Goal: Information Seeking & Learning: Learn about a topic

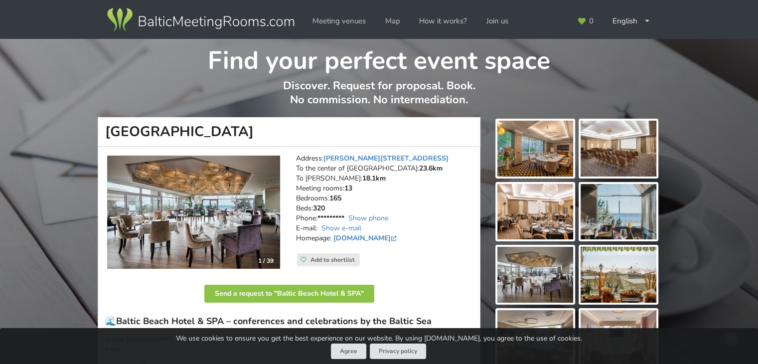
click at [193, 202] on img at bounding box center [193, 211] width 173 height 113
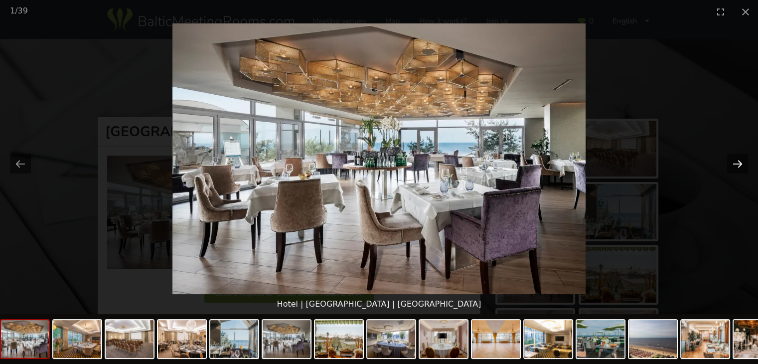
click at [740, 163] on button "Next slide" at bounding box center [737, 163] width 21 height 19
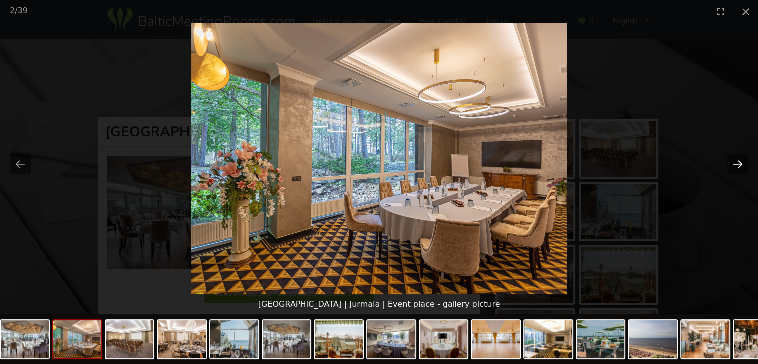
click at [740, 163] on button "Next slide" at bounding box center [737, 163] width 21 height 19
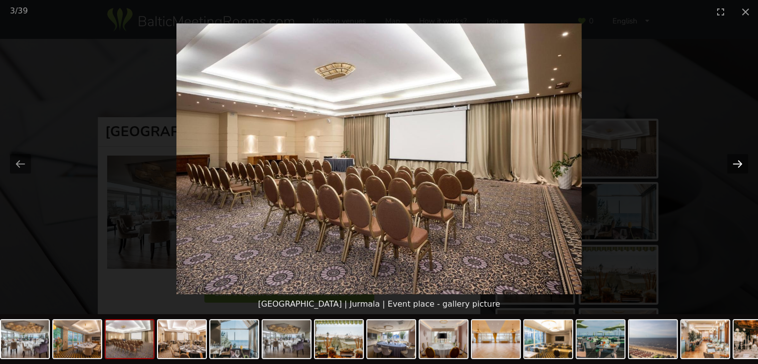
click at [735, 162] on button "Next slide" at bounding box center [737, 163] width 21 height 19
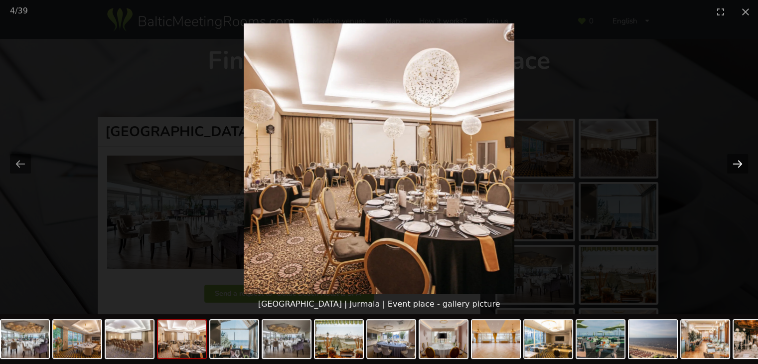
click at [735, 162] on button "Next slide" at bounding box center [737, 163] width 21 height 19
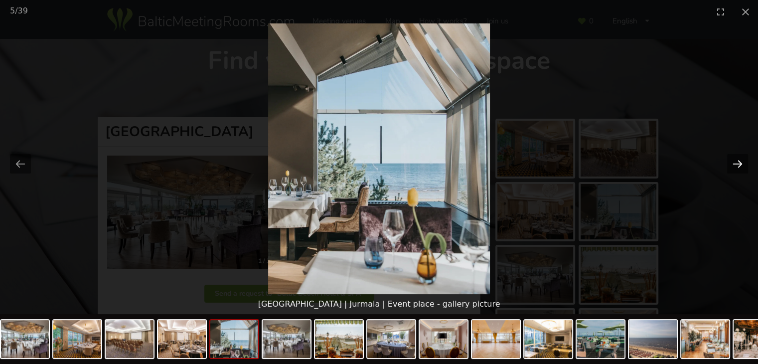
click at [735, 162] on button "Next slide" at bounding box center [737, 163] width 21 height 19
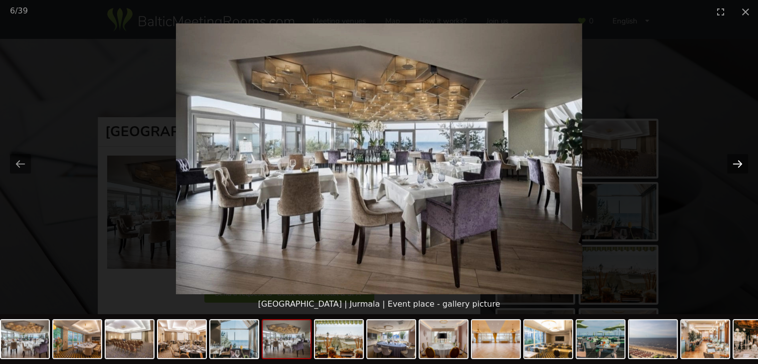
click at [735, 162] on button "Next slide" at bounding box center [737, 163] width 21 height 19
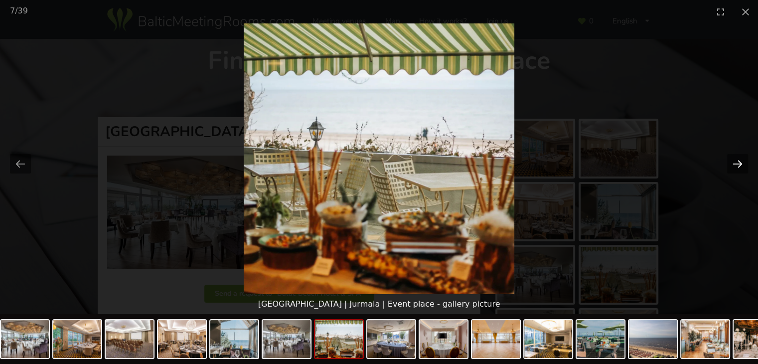
click at [735, 162] on button "Next slide" at bounding box center [737, 163] width 21 height 19
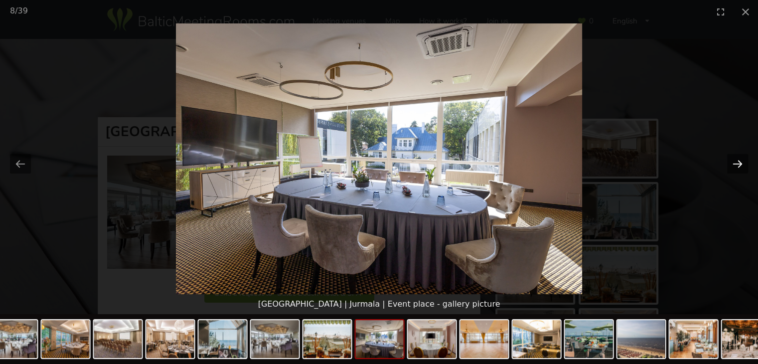
click at [735, 162] on button "Next slide" at bounding box center [737, 163] width 21 height 19
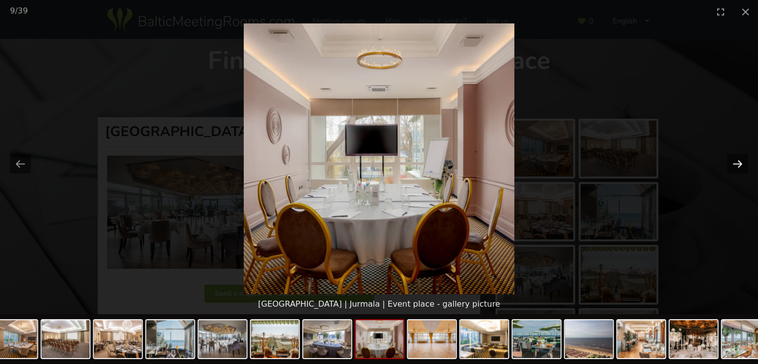
click at [735, 162] on button "Next slide" at bounding box center [737, 163] width 21 height 19
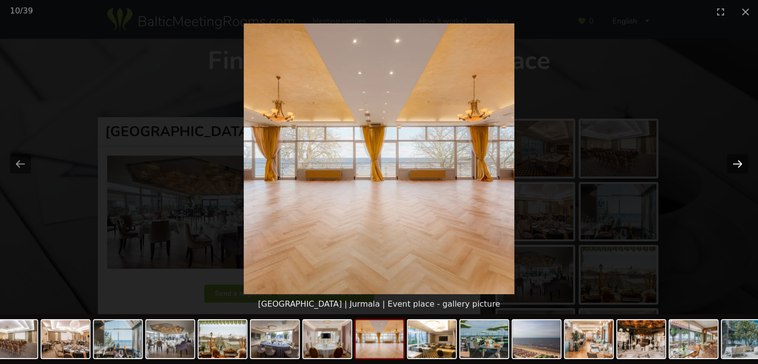
click at [735, 162] on button "Next slide" at bounding box center [737, 163] width 21 height 19
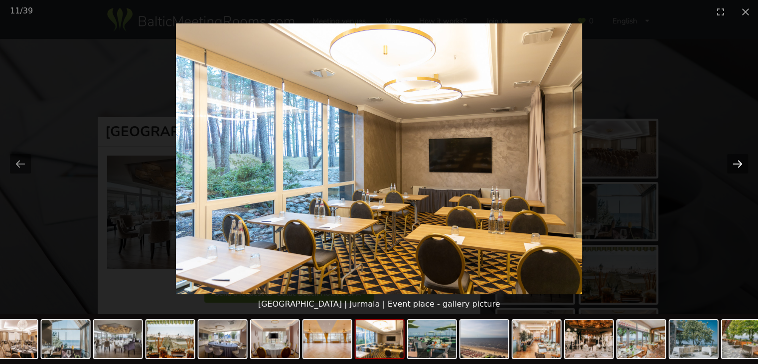
click at [735, 162] on button "Next slide" at bounding box center [737, 163] width 21 height 19
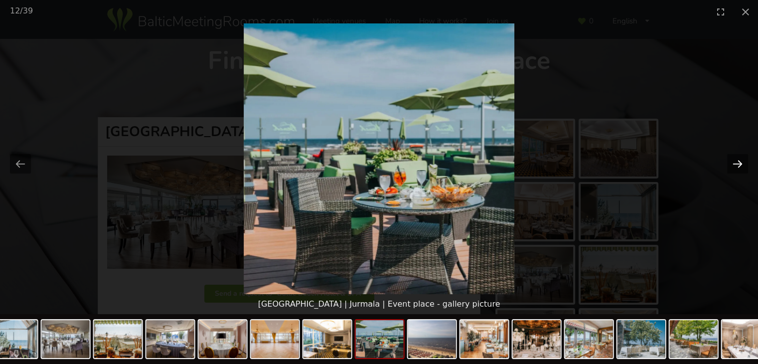
click at [735, 162] on button "Next slide" at bounding box center [737, 163] width 21 height 19
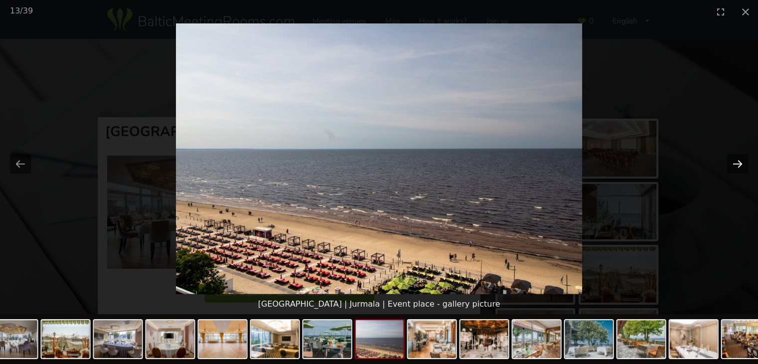
click at [735, 162] on button "Next slide" at bounding box center [737, 163] width 21 height 19
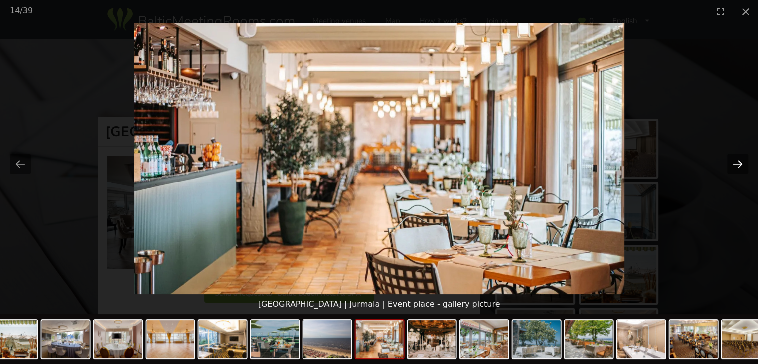
click at [735, 162] on button "Next slide" at bounding box center [737, 163] width 21 height 19
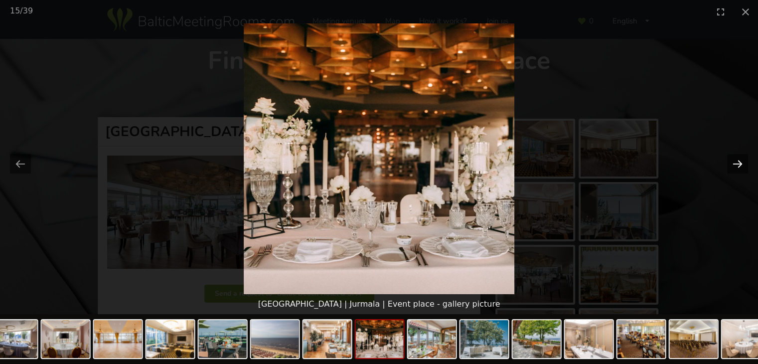
click at [735, 162] on button "Next slide" at bounding box center [737, 163] width 21 height 19
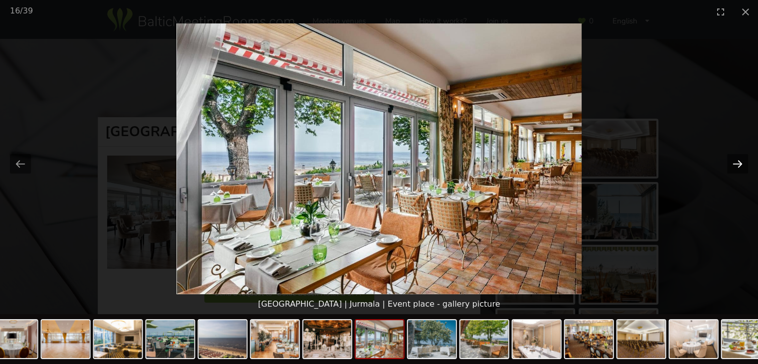
click at [735, 162] on button "Next slide" at bounding box center [737, 163] width 21 height 19
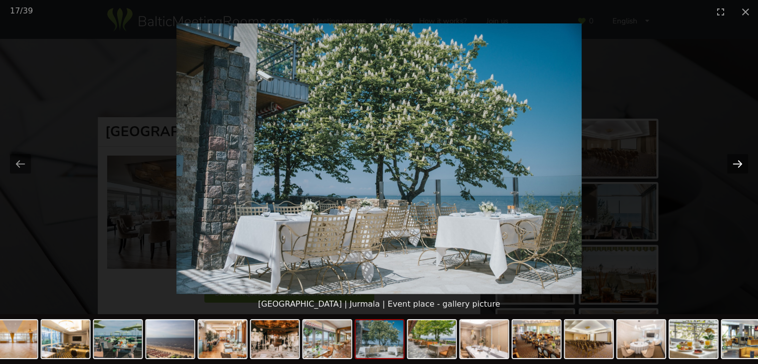
click at [735, 162] on button "Next slide" at bounding box center [737, 163] width 21 height 19
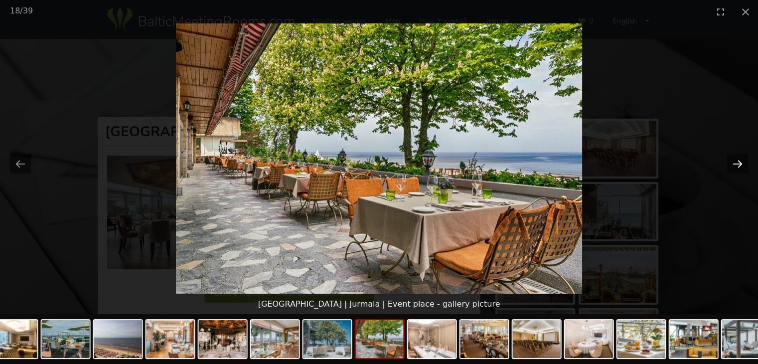
click at [735, 162] on button "Next slide" at bounding box center [737, 163] width 21 height 19
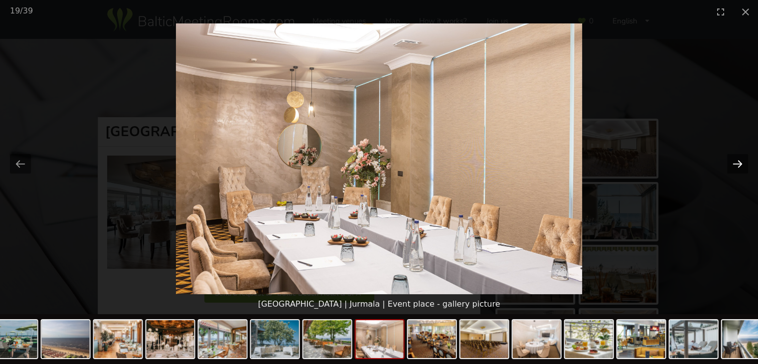
click at [735, 162] on button "Next slide" at bounding box center [737, 163] width 21 height 19
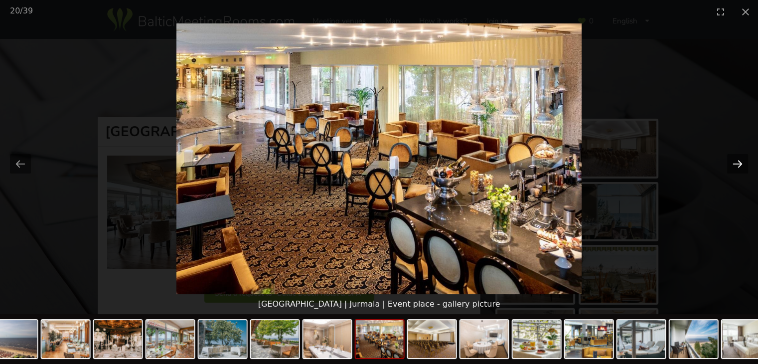
click at [735, 162] on button "Next slide" at bounding box center [737, 163] width 21 height 19
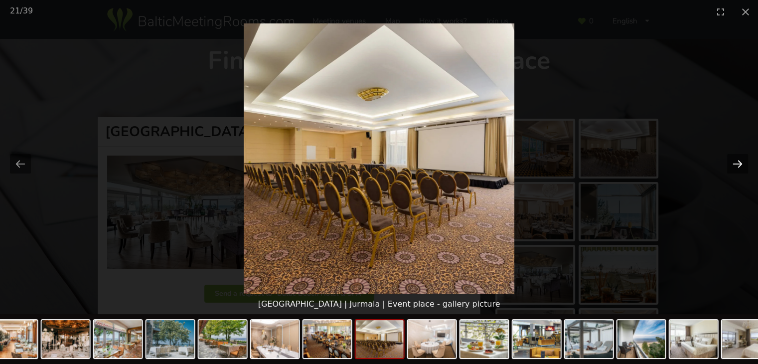
click at [735, 162] on button "Next slide" at bounding box center [737, 163] width 21 height 19
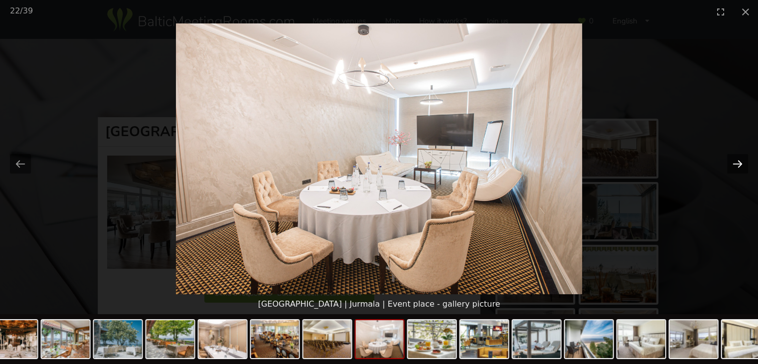
click at [735, 162] on button "Next slide" at bounding box center [737, 163] width 21 height 19
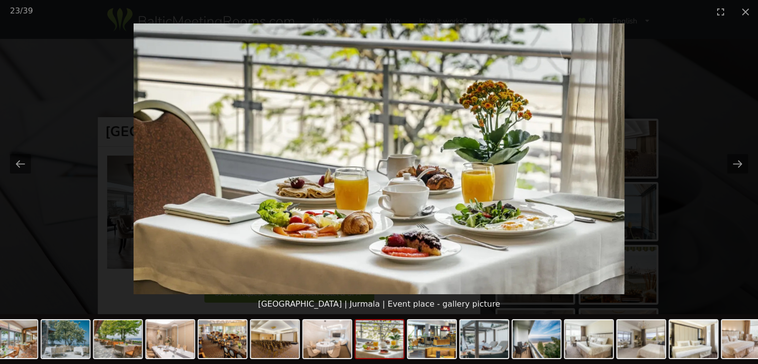
drag, startPoint x: 735, startPoint y: 162, endPoint x: 737, endPoint y: 144, distance: 18.5
click at [737, 144] on picture at bounding box center [379, 158] width 758 height 271
click at [737, 149] on picture at bounding box center [379, 158] width 758 height 271
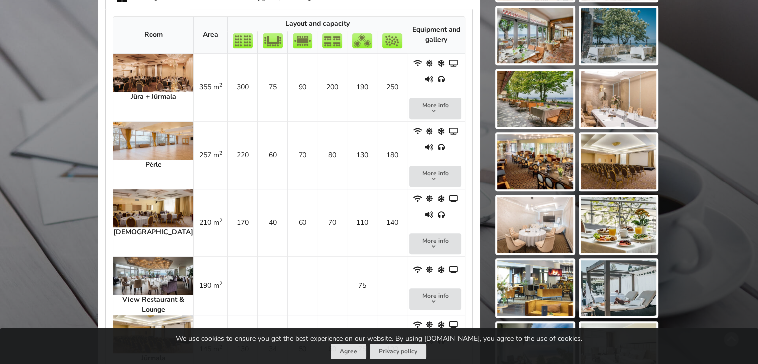
scroll to position [553, 0]
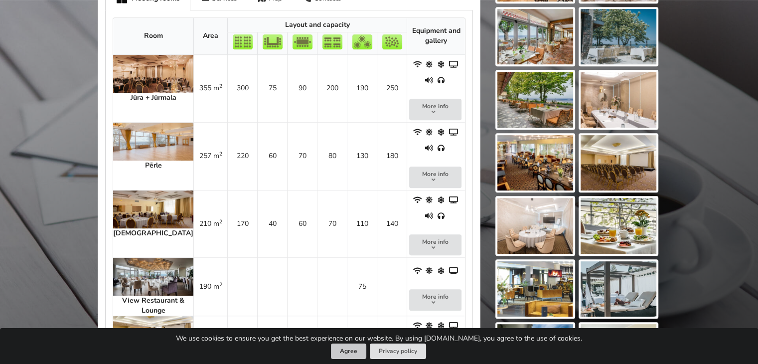
click at [334, 353] on button "Agree" at bounding box center [348, 350] width 35 height 15
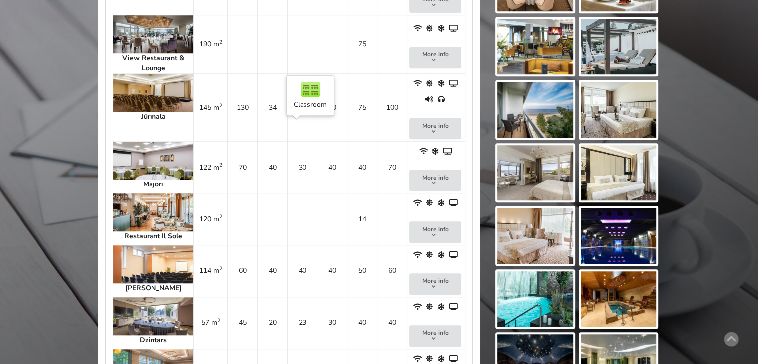
scroll to position [685, 0]
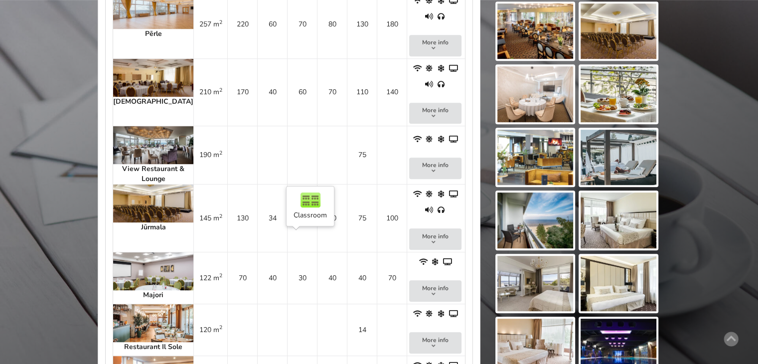
click at [317, 303] on td at bounding box center [332, 329] width 30 height 52
drag, startPoint x: 303, startPoint y: 262, endPoint x: 299, endPoint y: 255, distance: 7.4
click at [317, 303] on td at bounding box center [332, 329] width 30 height 52
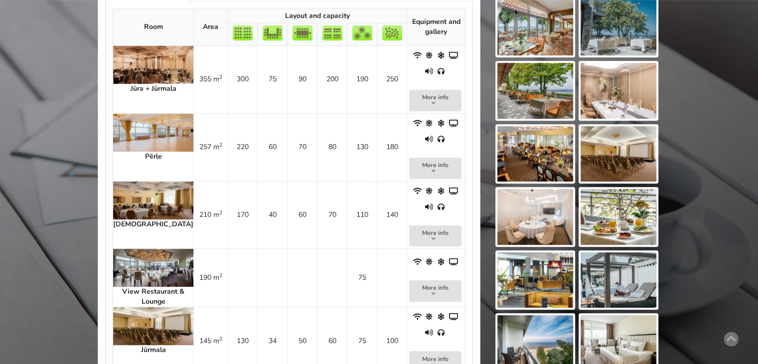
scroll to position [563, 0]
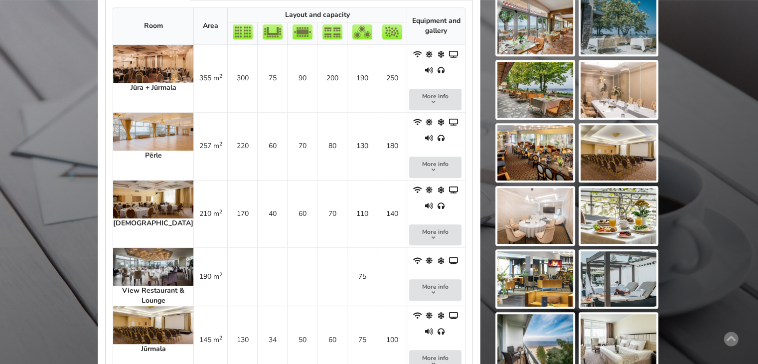
click at [630, 142] on img at bounding box center [618, 153] width 76 height 56
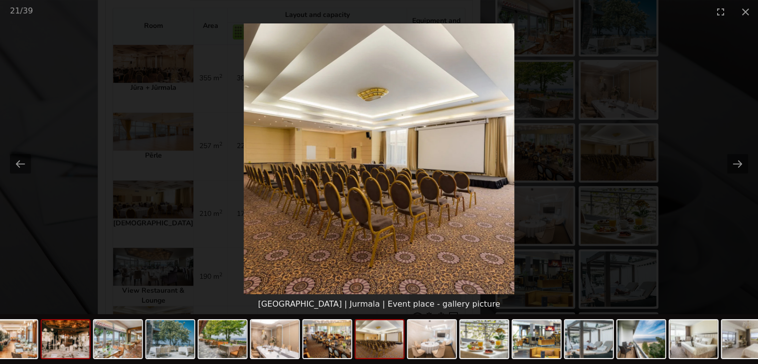
click at [74, 327] on img at bounding box center [66, 339] width 48 height 38
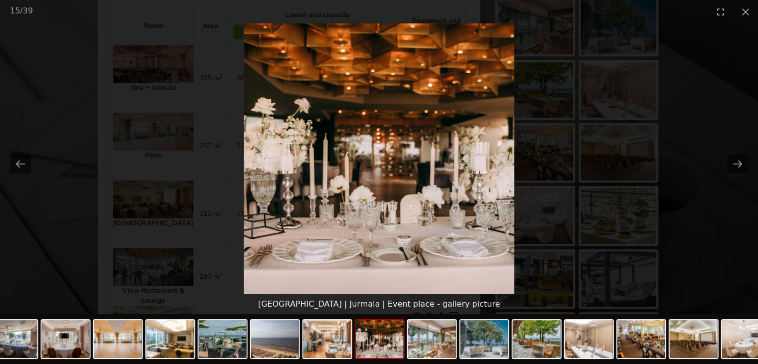
click at [74, 327] on img at bounding box center [66, 339] width 48 height 38
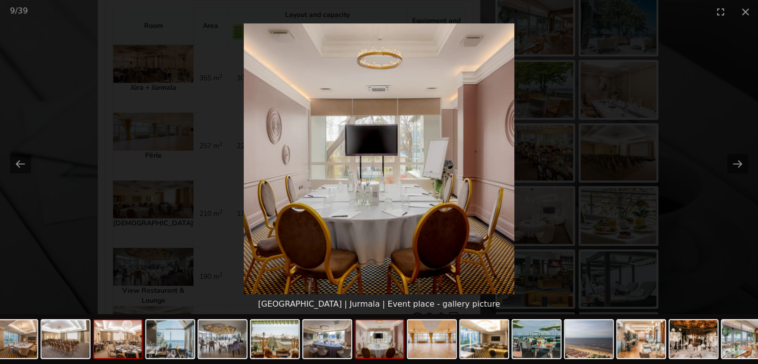
click at [132, 337] on img at bounding box center [118, 339] width 48 height 38
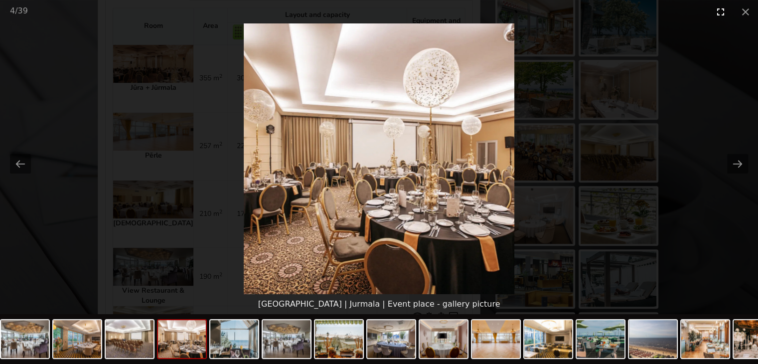
click at [726, 8] on button "Toggle fullscreen" at bounding box center [720, 11] width 25 height 23
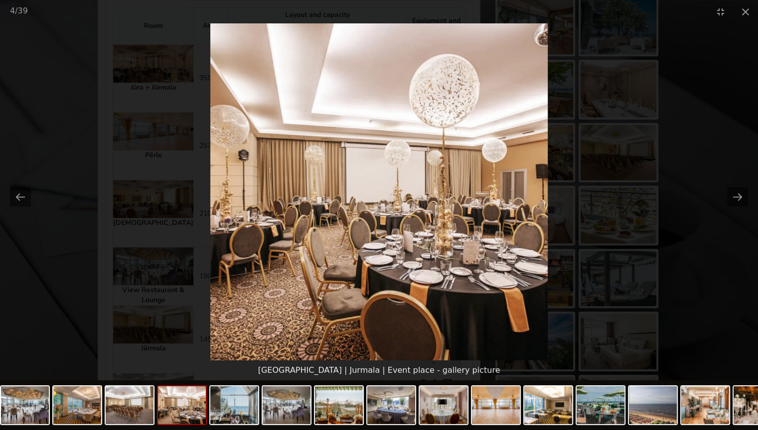
click at [702, 120] on picture at bounding box center [379, 191] width 758 height 337
click at [745, 14] on button "Close gallery" at bounding box center [745, 11] width 25 height 23
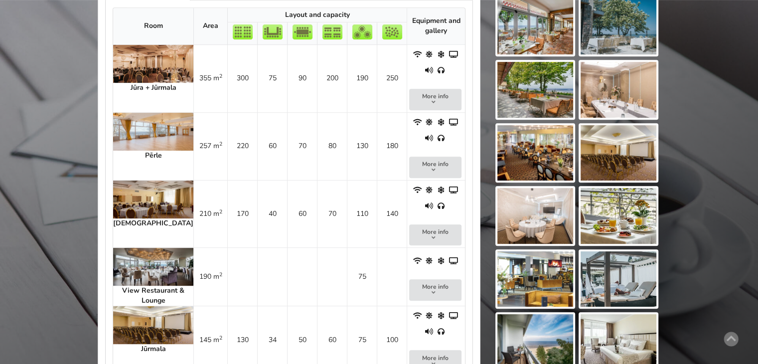
click at [678, 132] on div "Find your perfect event space Discover. Request for proposal. Book. No commissi…" at bounding box center [379, 169] width 758 height 1386
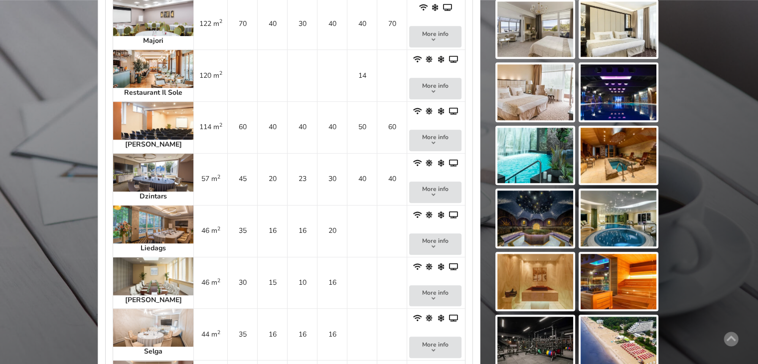
scroll to position [940, 0]
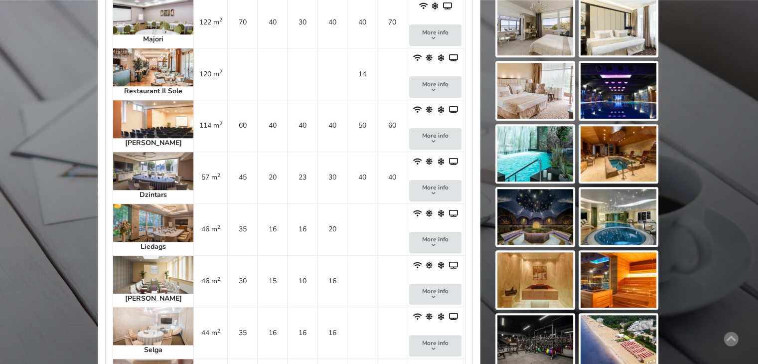
click at [522, 233] on img at bounding box center [535, 217] width 76 height 56
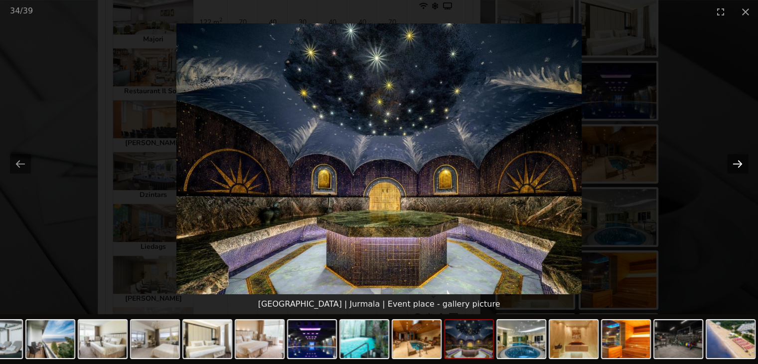
click at [742, 164] on button "Next slide" at bounding box center [737, 163] width 21 height 19
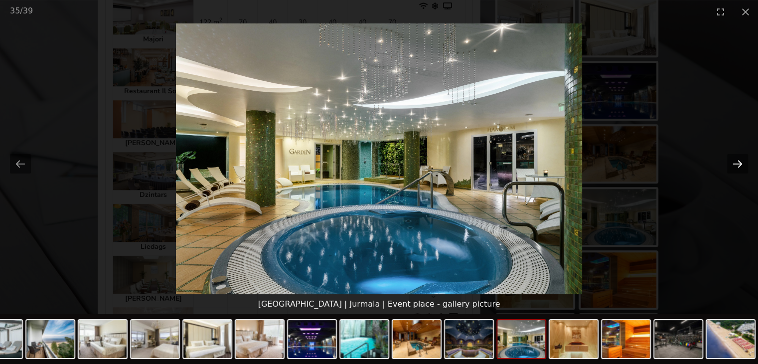
click at [742, 164] on button "Next slide" at bounding box center [737, 163] width 21 height 19
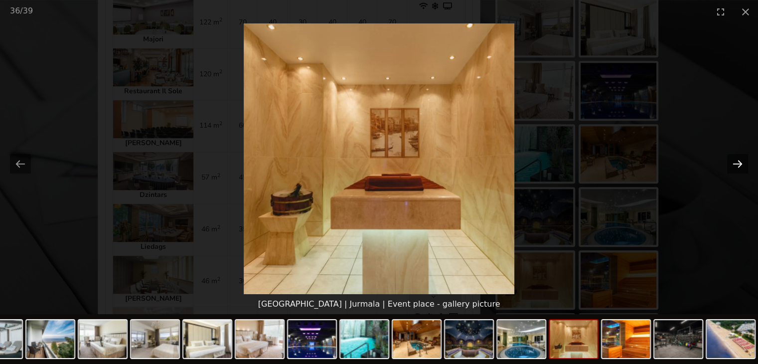
click at [742, 164] on button "Next slide" at bounding box center [737, 163] width 21 height 19
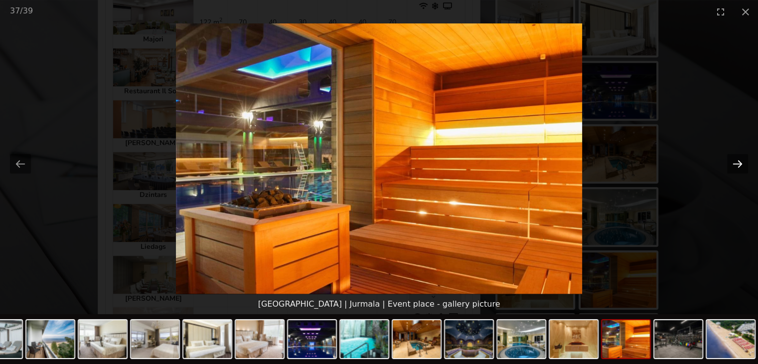
click at [742, 164] on button "Next slide" at bounding box center [737, 163] width 21 height 19
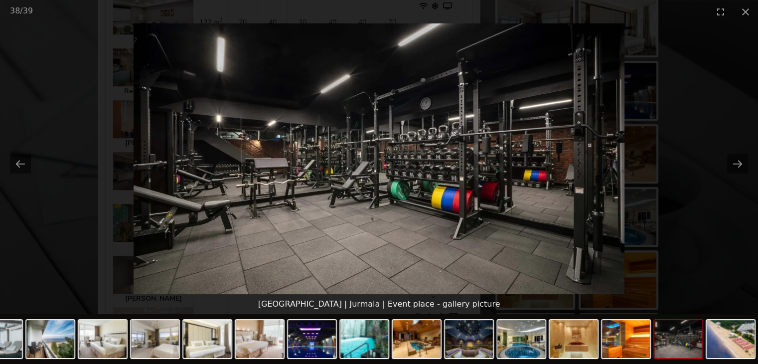
click at [735, 88] on picture at bounding box center [379, 158] width 758 height 271
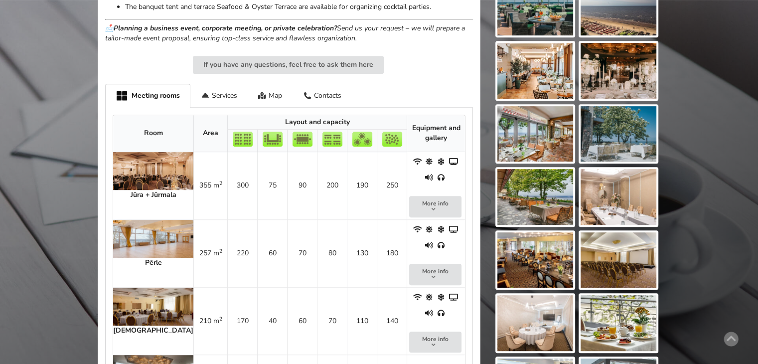
scroll to position [455, 0]
click at [542, 200] on img at bounding box center [535, 197] width 76 height 56
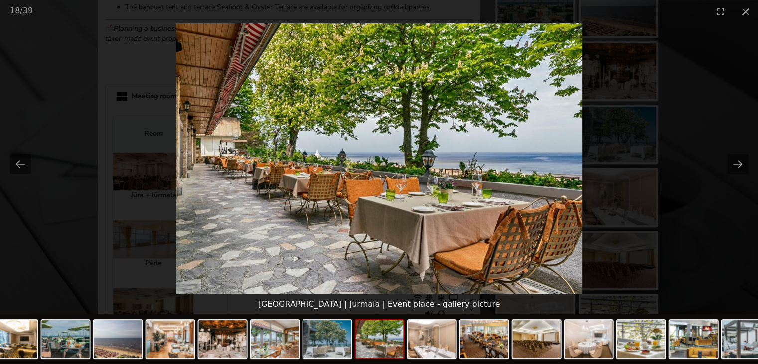
click at [602, 241] on picture at bounding box center [379, 158] width 758 height 271
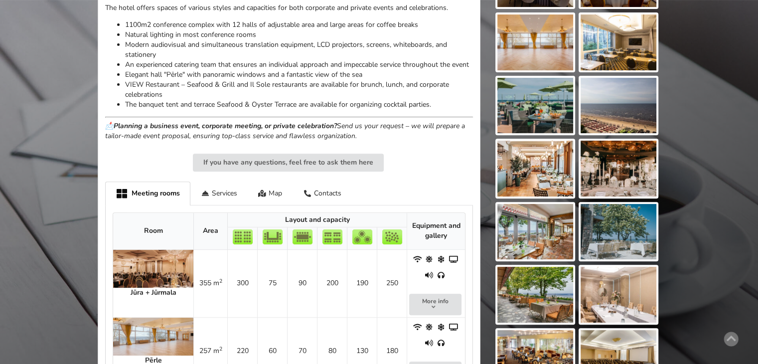
scroll to position [348, 0]
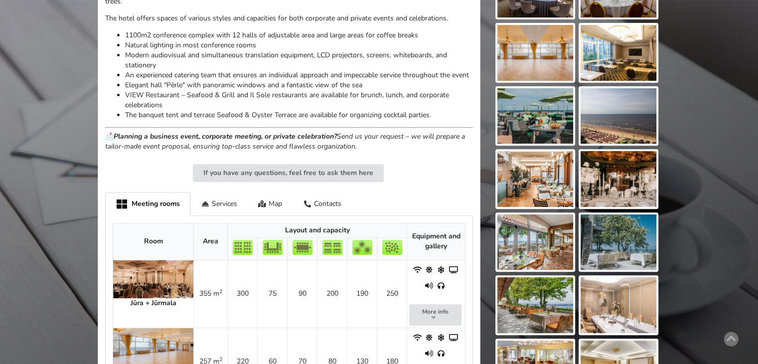
click at [524, 180] on img at bounding box center [535, 179] width 76 height 56
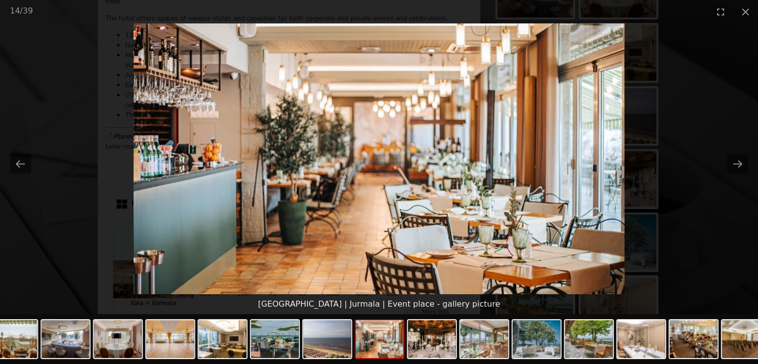
scroll to position [0, 0]
click at [229, 342] on img at bounding box center [223, 339] width 48 height 38
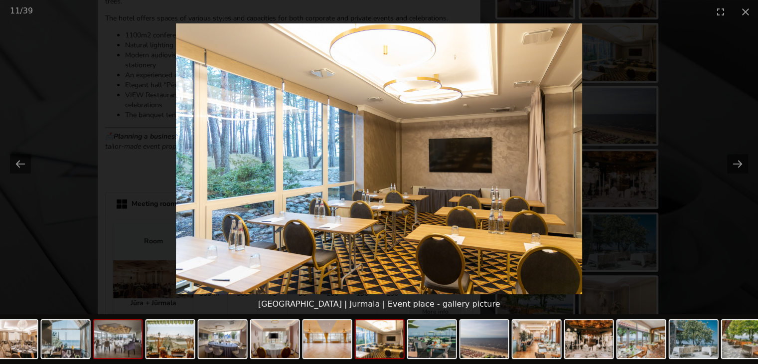
click at [117, 337] on img at bounding box center [118, 339] width 48 height 38
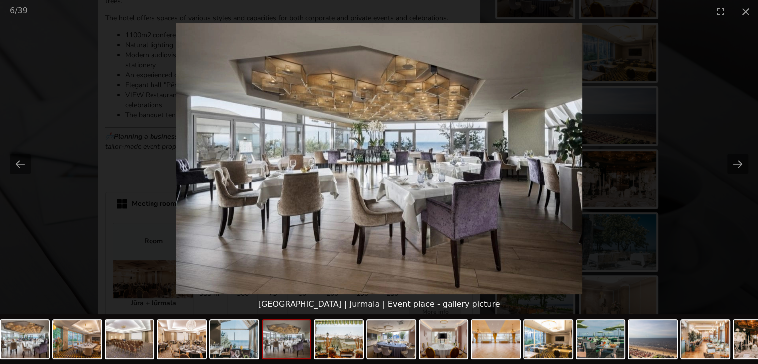
click at [117, 337] on img at bounding box center [130, 339] width 48 height 38
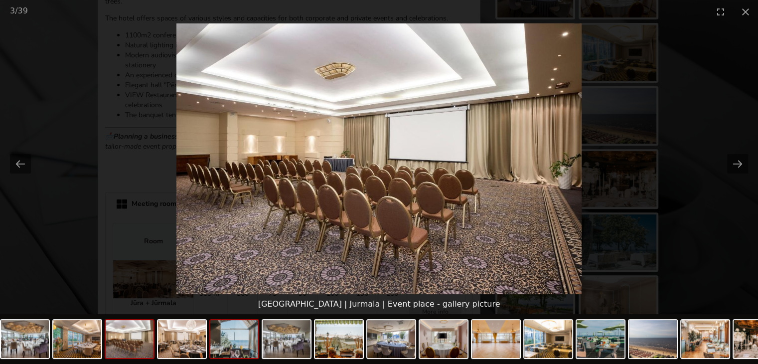
click at [251, 343] on img at bounding box center [234, 339] width 48 height 38
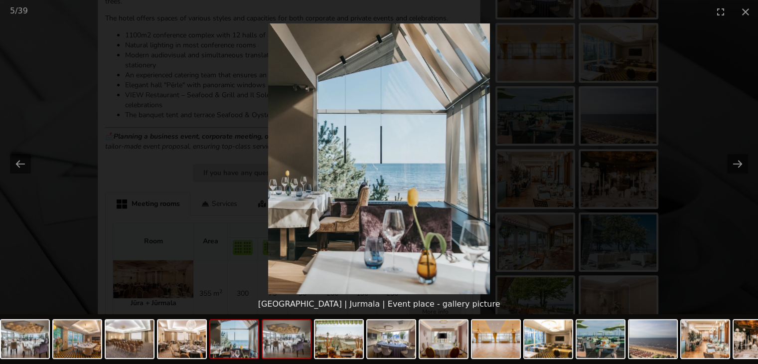
click at [298, 344] on img at bounding box center [287, 339] width 48 height 38
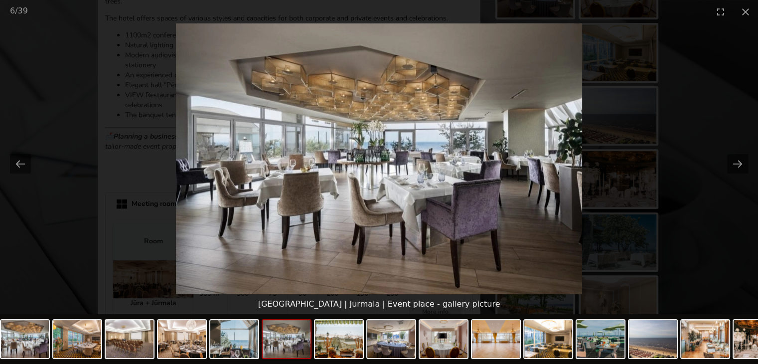
click at [298, 344] on img at bounding box center [287, 339] width 48 height 38
click at [650, 344] on img at bounding box center [653, 339] width 48 height 38
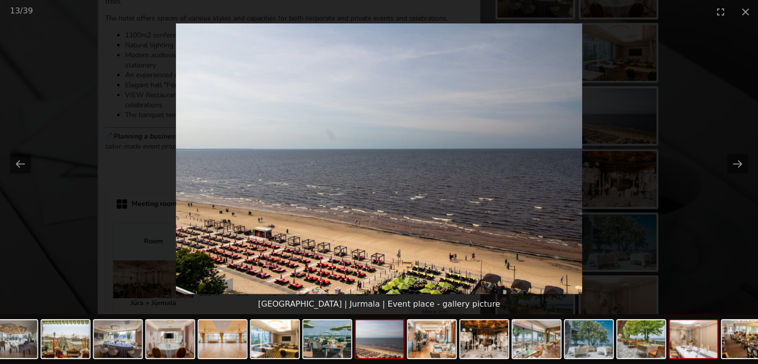
click at [696, 340] on img at bounding box center [694, 339] width 48 height 38
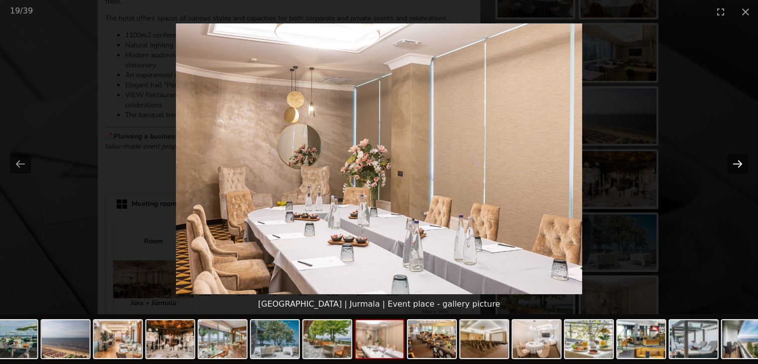
click at [733, 166] on button "Next slide" at bounding box center [737, 163] width 21 height 19
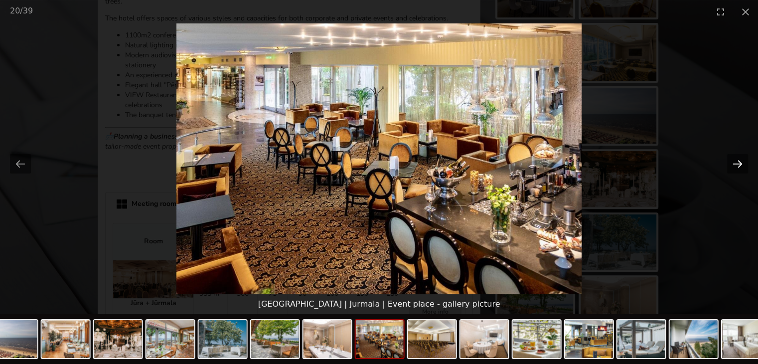
click at [733, 166] on button "Next slide" at bounding box center [737, 163] width 21 height 19
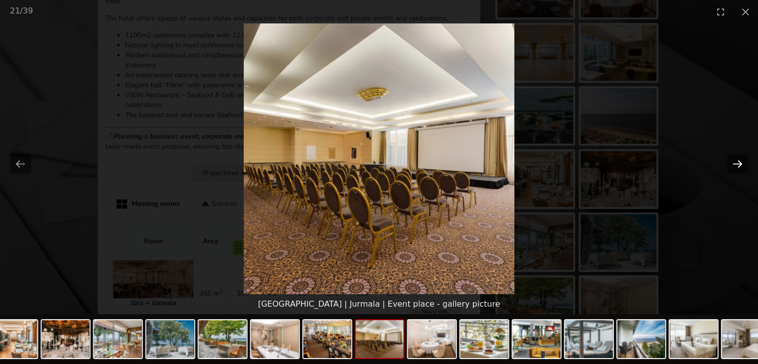
click at [733, 166] on button "Next slide" at bounding box center [737, 163] width 21 height 19
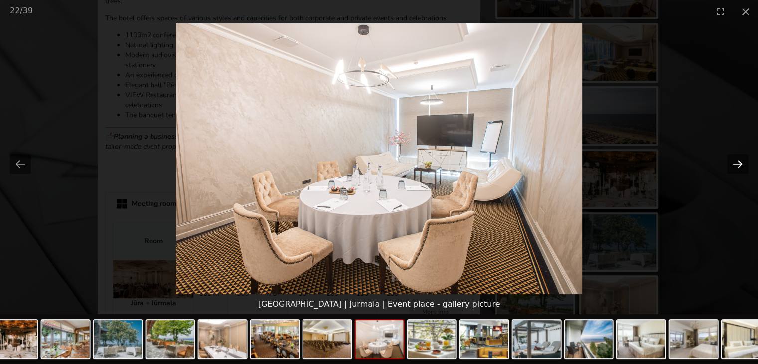
click at [733, 166] on button "Next slide" at bounding box center [737, 163] width 21 height 19
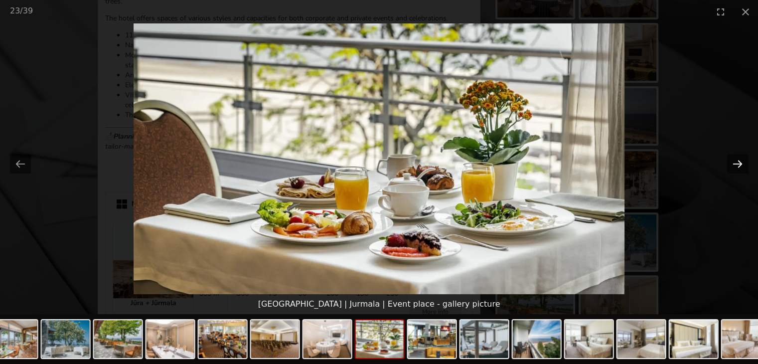
click at [733, 166] on button "Next slide" at bounding box center [737, 163] width 21 height 19
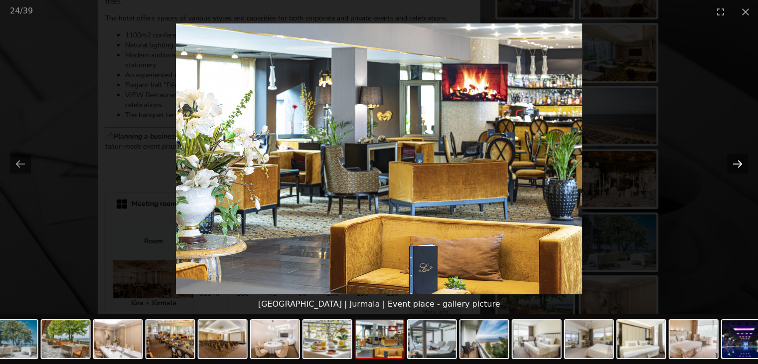
click at [733, 166] on button "Next slide" at bounding box center [737, 163] width 21 height 19
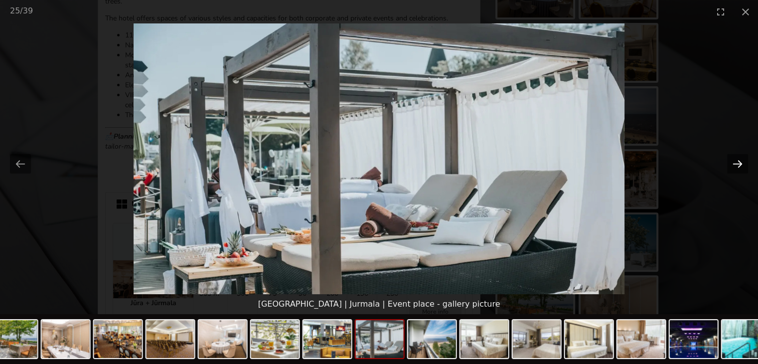
click at [733, 166] on button "Next slide" at bounding box center [737, 163] width 21 height 19
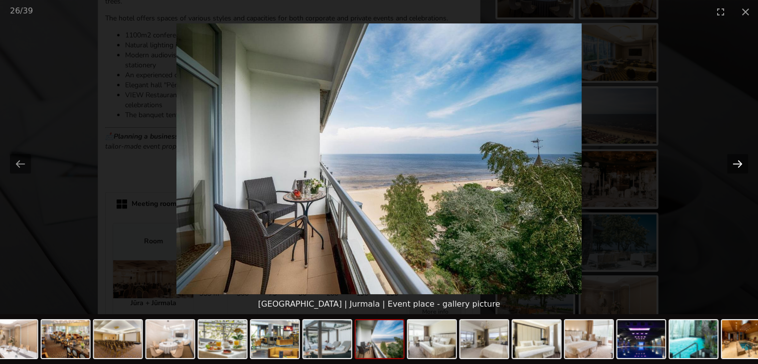
click at [733, 166] on button "Next slide" at bounding box center [737, 163] width 21 height 19
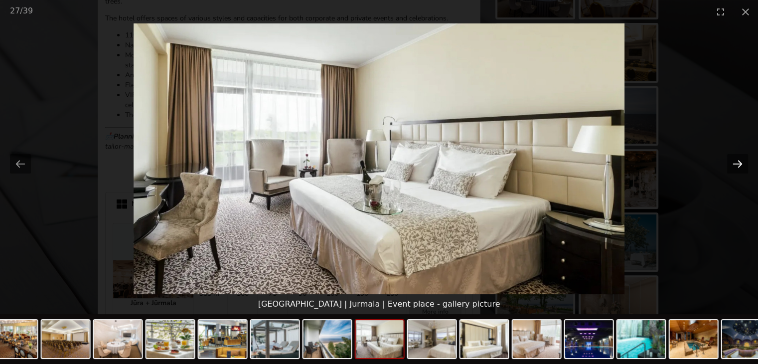
click at [733, 166] on button "Next slide" at bounding box center [737, 163] width 21 height 19
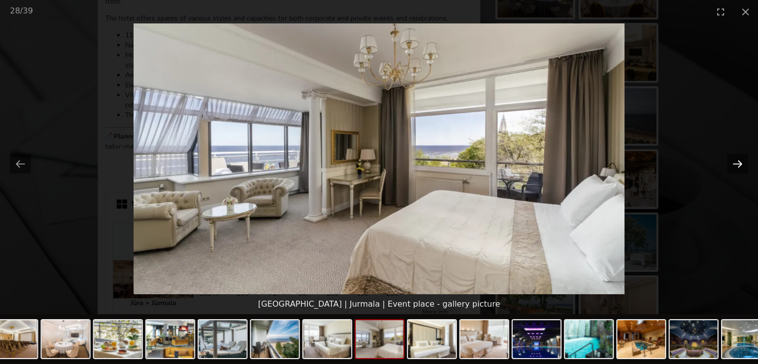
click at [733, 166] on button "Next slide" at bounding box center [737, 163] width 21 height 19
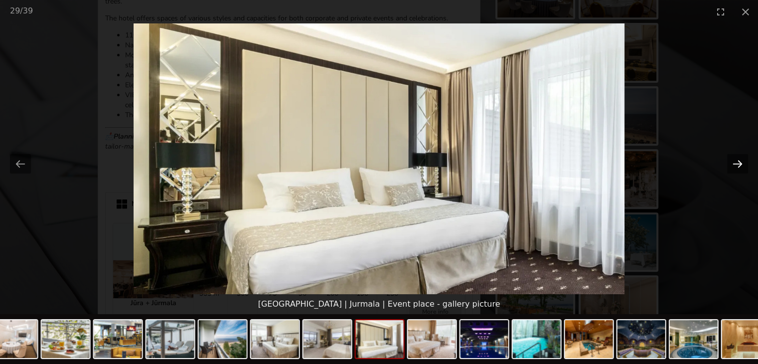
click at [733, 166] on button "Next slide" at bounding box center [737, 163] width 21 height 19
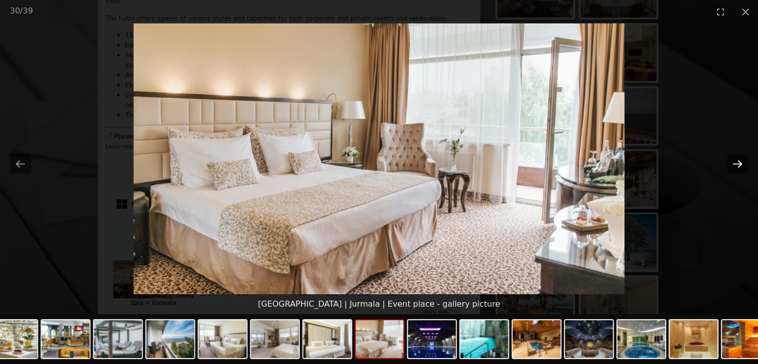
click at [733, 166] on button "Next slide" at bounding box center [737, 163] width 21 height 19
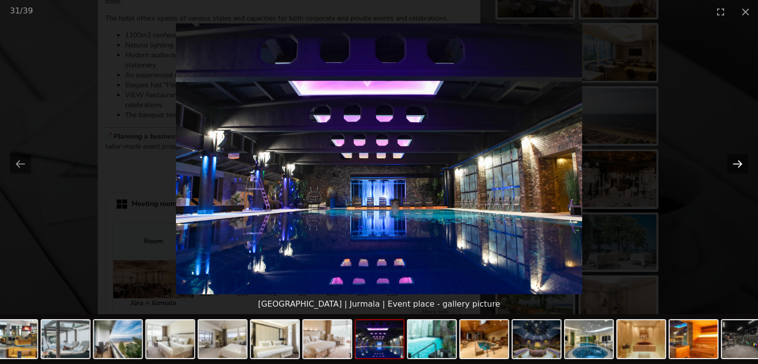
click at [733, 166] on button "Next slide" at bounding box center [737, 163] width 21 height 19
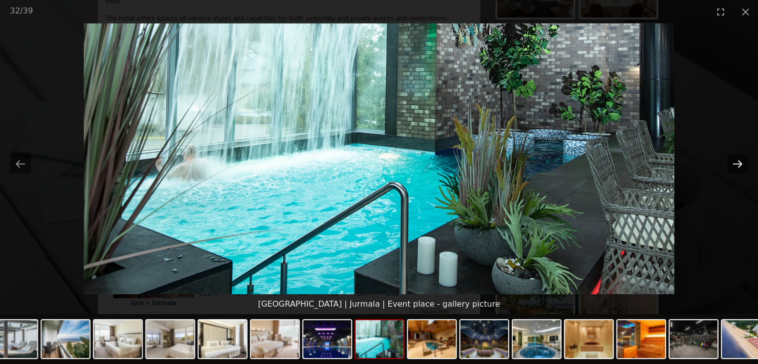
click at [733, 166] on button "Next slide" at bounding box center [737, 163] width 21 height 19
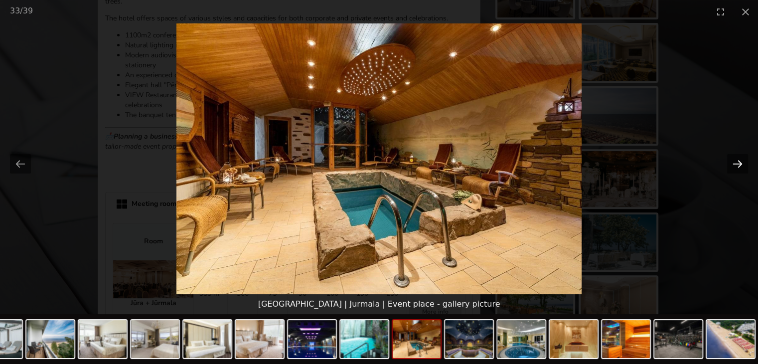
click at [733, 166] on button "Next slide" at bounding box center [737, 163] width 21 height 19
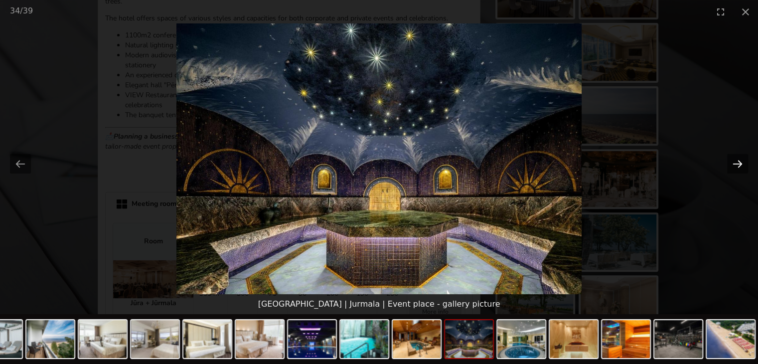
click at [733, 166] on button "Next slide" at bounding box center [737, 163] width 21 height 19
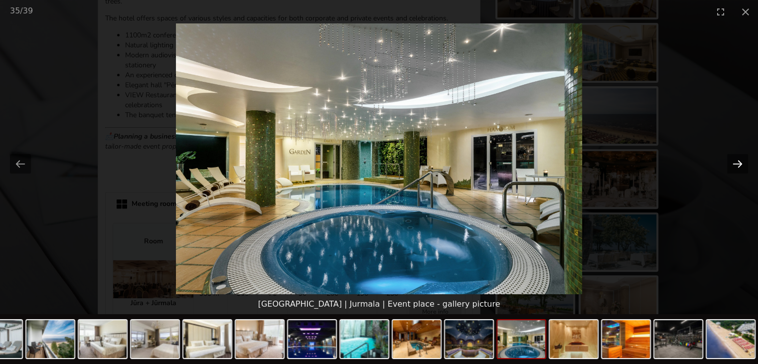
click at [733, 166] on button "Next slide" at bounding box center [737, 163] width 21 height 19
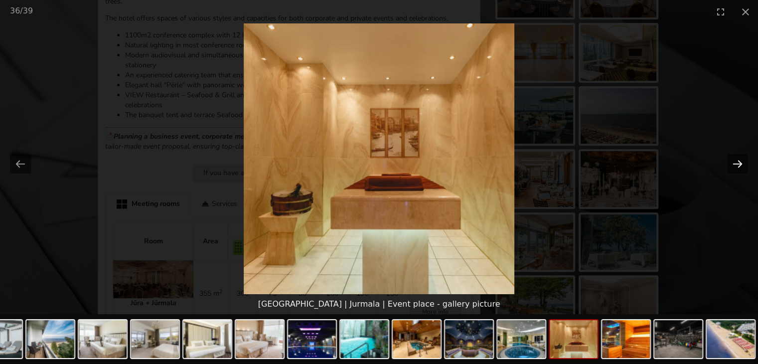
click at [733, 166] on button "Next slide" at bounding box center [737, 163] width 21 height 19
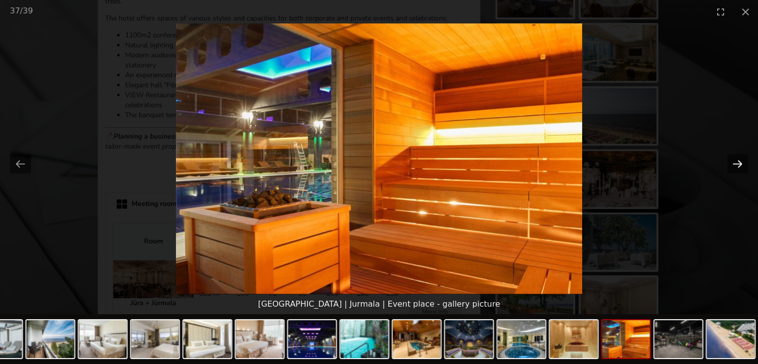
click at [733, 166] on button "Next slide" at bounding box center [737, 163] width 21 height 19
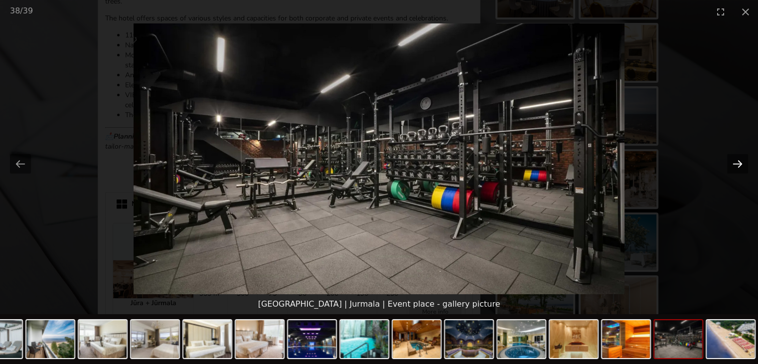
click at [733, 166] on button "Next slide" at bounding box center [737, 163] width 21 height 19
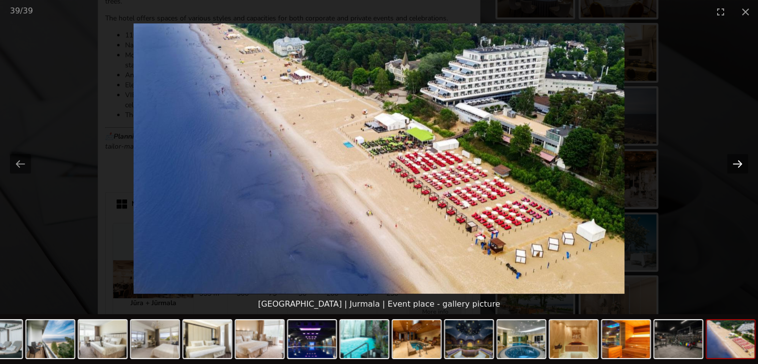
click at [733, 166] on button "Next slide" at bounding box center [737, 163] width 21 height 19
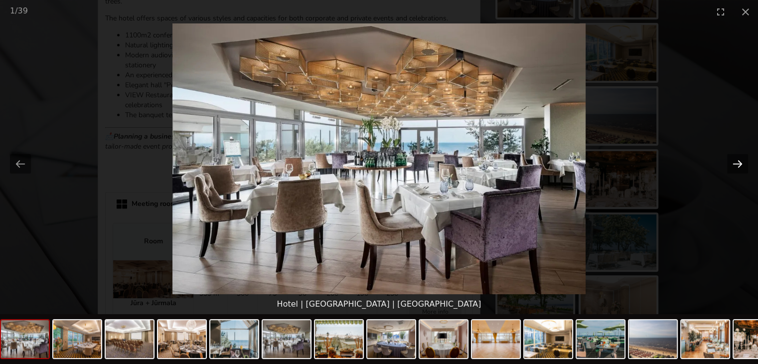
click at [733, 166] on button "Next slide" at bounding box center [737, 163] width 21 height 19
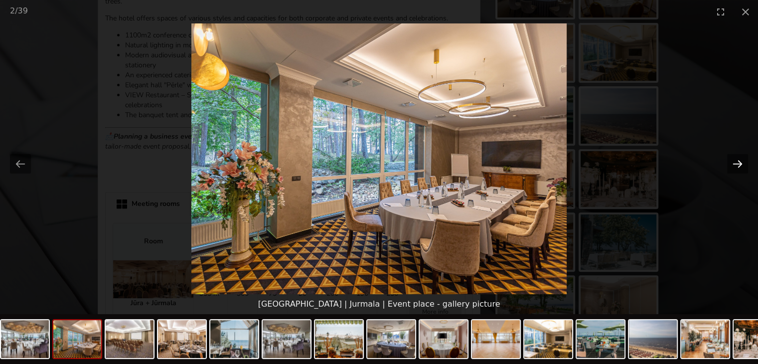
click at [733, 166] on button "Next slide" at bounding box center [737, 163] width 21 height 19
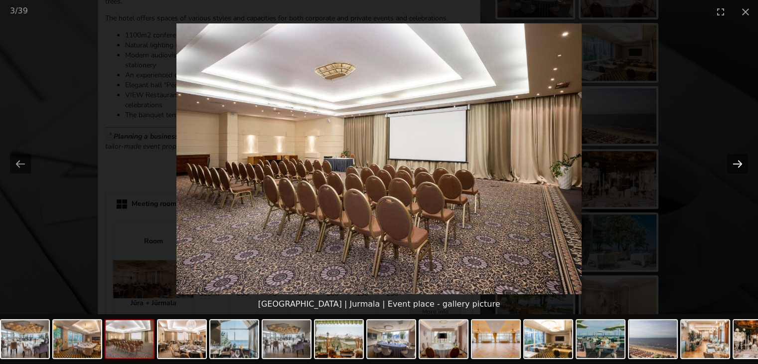
click at [733, 166] on button "Next slide" at bounding box center [737, 163] width 21 height 19
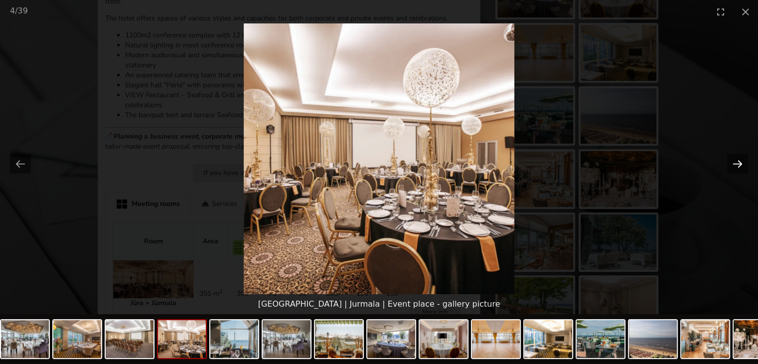
click at [733, 166] on button "Next slide" at bounding box center [737, 163] width 21 height 19
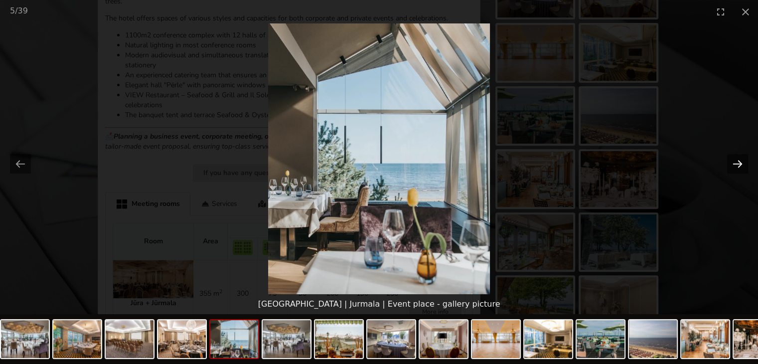
click at [733, 166] on button "Next slide" at bounding box center [737, 163] width 21 height 19
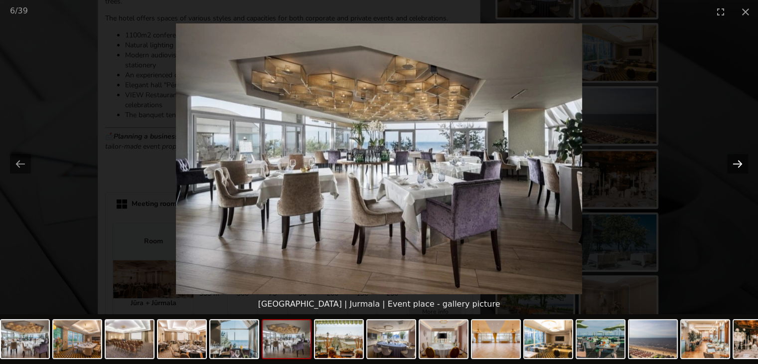
click at [733, 166] on button "Next slide" at bounding box center [737, 163] width 21 height 19
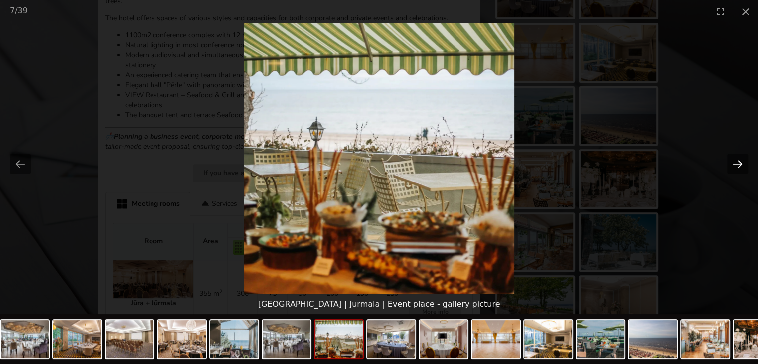
click at [733, 166] on button "Next slide" at bounding box center [737, 163] width 21 height 19
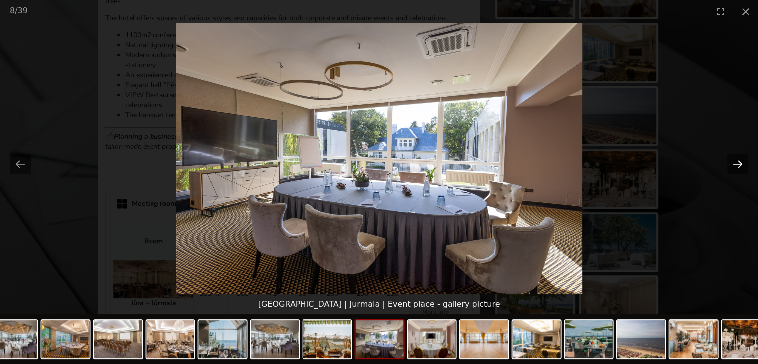
click at [733, 166] on button "Next slide" at bounding box center [737, 163] width 21 height 19
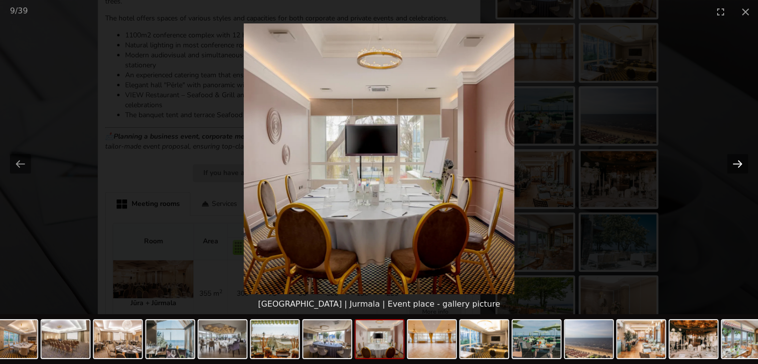
click at [733, 166] on button "Next slide" at bounding box center [737, 163] width 21 height 19
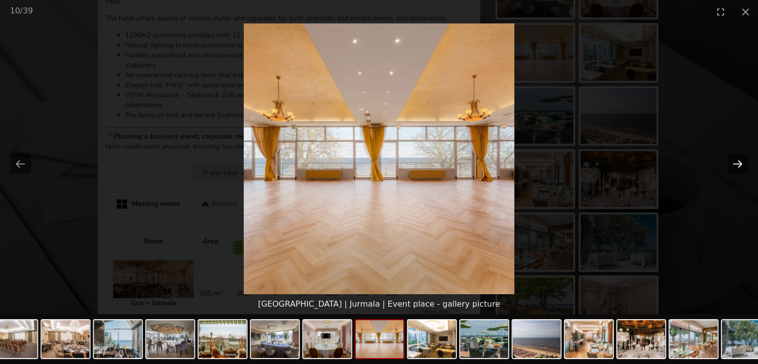
click at [733, 166] on button "Next slide" at bounding box center [737, 163] width 21 height 19
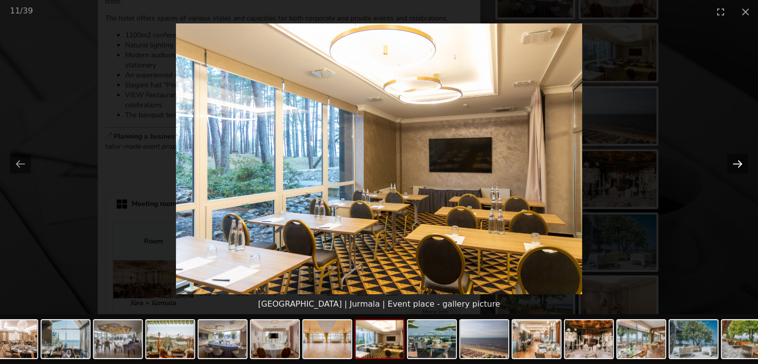
click at [733, 166] on button "Next slide" at bounding box center [737, 163] width 21 height 19
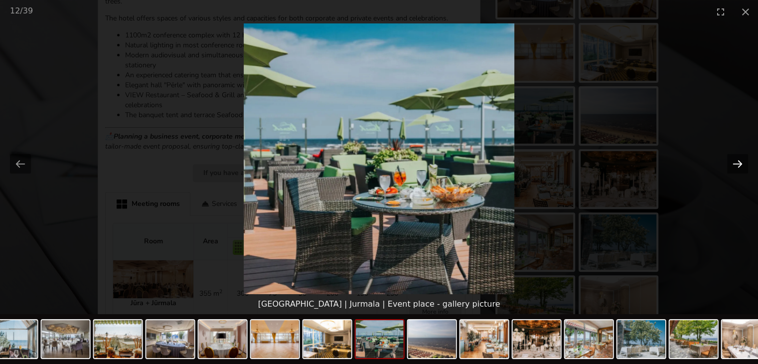
click at [733, 166] on button "Next slide" at bounding box center [737, 163] width 21 height 19
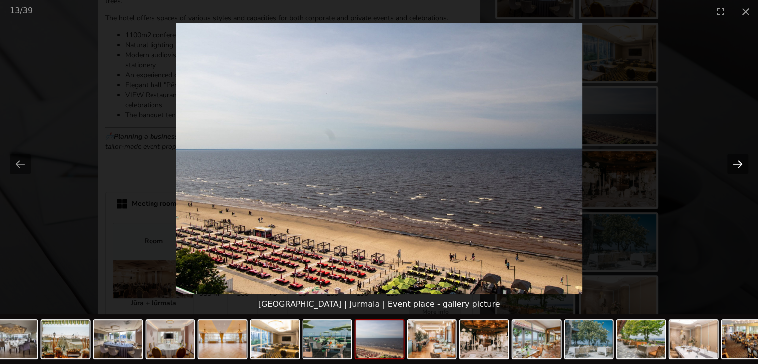
click at [733, 166] on button "Next slide" at bounding box center [737, 163] width 21 height 19
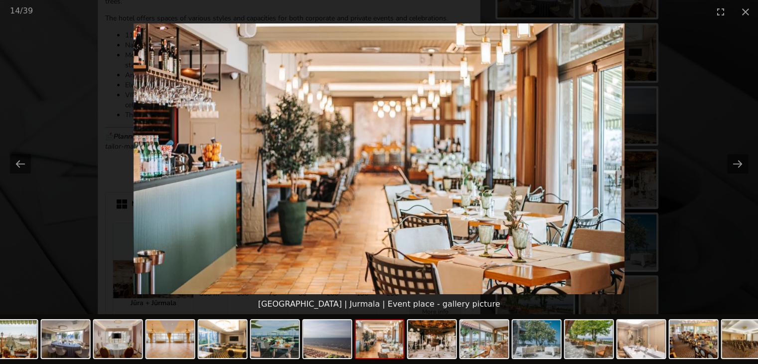
click at [652, 94] on picture at bounding box center [379, 158] width 758 height 271
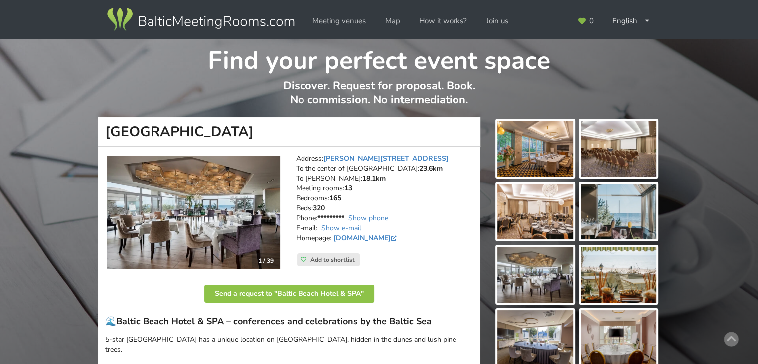
click at [245, 22] on img at bounding box center [200, 20] width 191 height 28
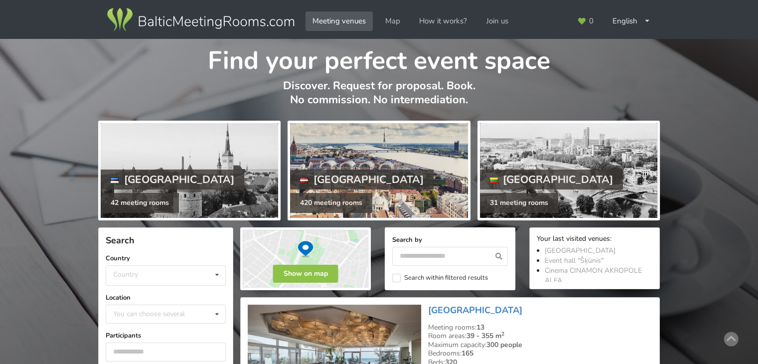
click at [336, 154] on div at bounding box center [378, 170] width 177 height 95
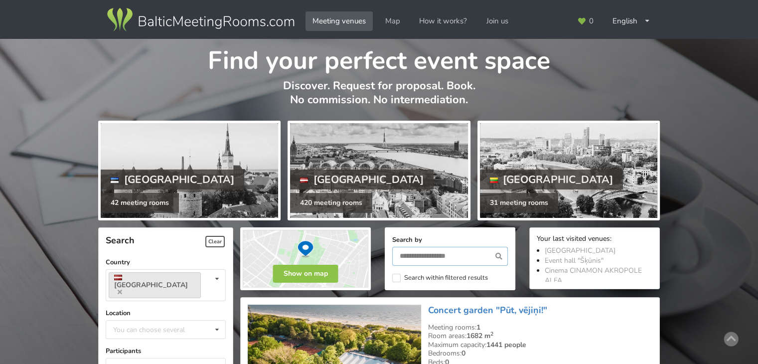
click at [425, 253] on input "text" at bounding box center [450, 256] width 116 height 19
type input "*****"
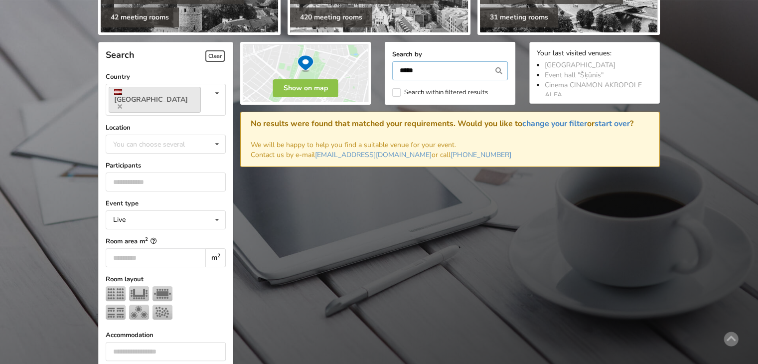
scroll to position [223, 0]
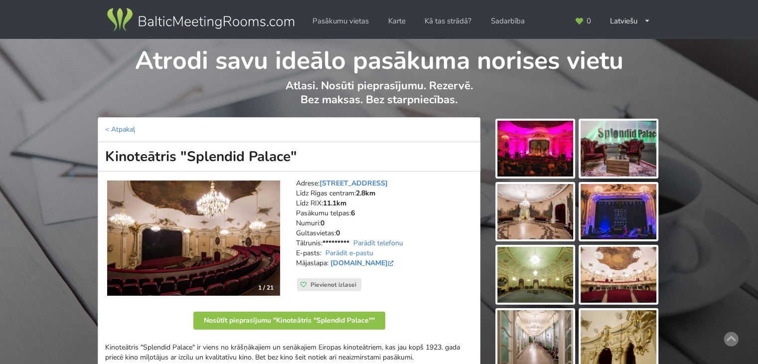
click at [517, 220] on img at bounding box center [535, 212] width 76 height 56
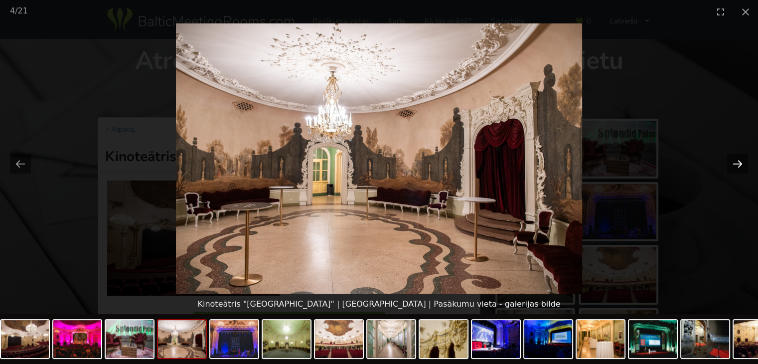
click at [731, 160] on button "Next slide" at bounding box center [737, 163] width 21 height 19
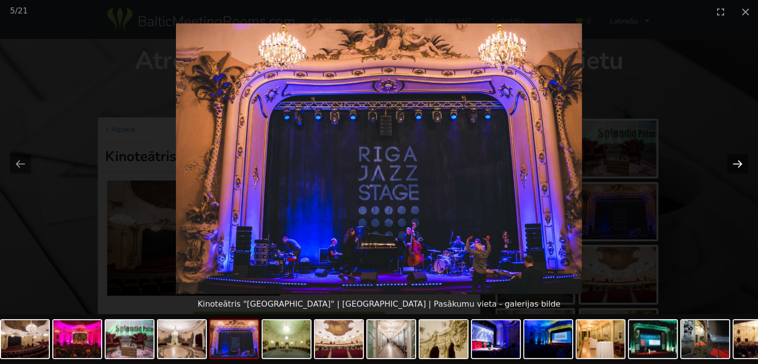
click at [730, 165] on button "Next slide" at bounding box center [737, 163] width 21 height 19
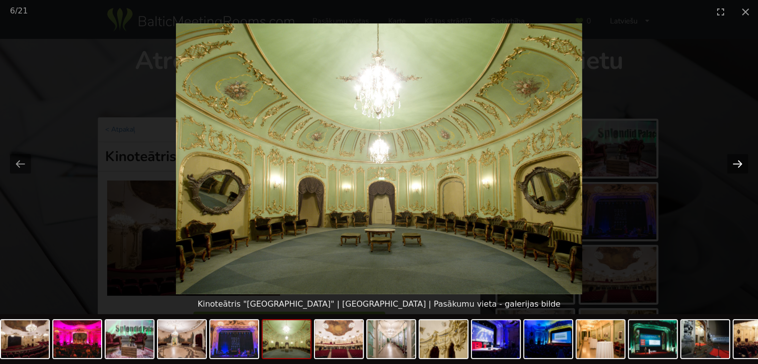
click at [730, 165] on button "Next slide" at bounding box center [737, 163] width 21 height 19
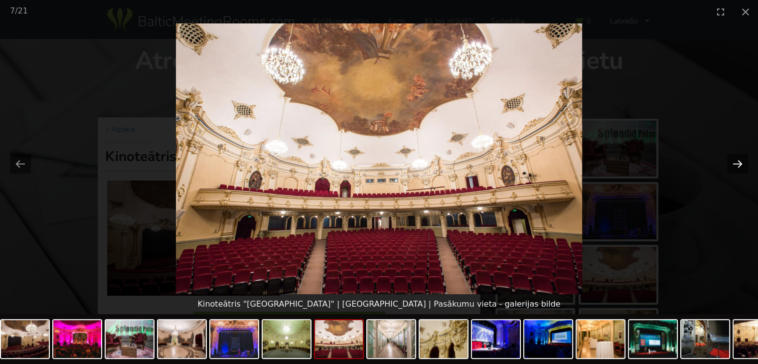
click at [730, 165] on button "Next slide" at bounding box center [737, 163] width 21 height 19
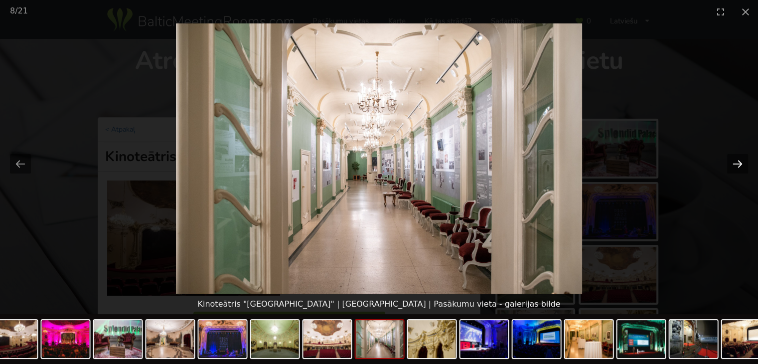
click at [730, 165] on button "Next slide" at bounding box center [737, 163] width 21 height 19
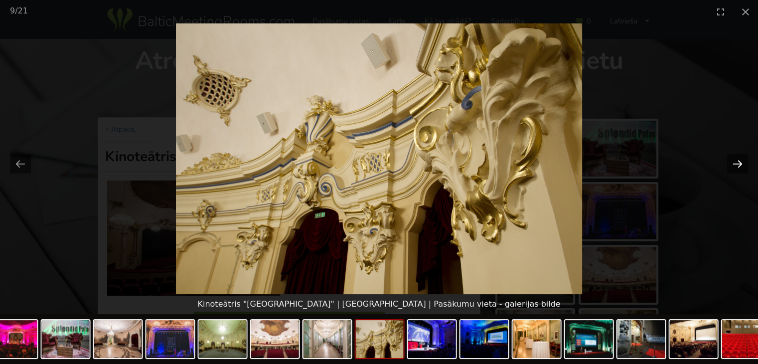
click at [730, 165] on button "Next slide" at bounding box center [737, 163] width 21 height 19
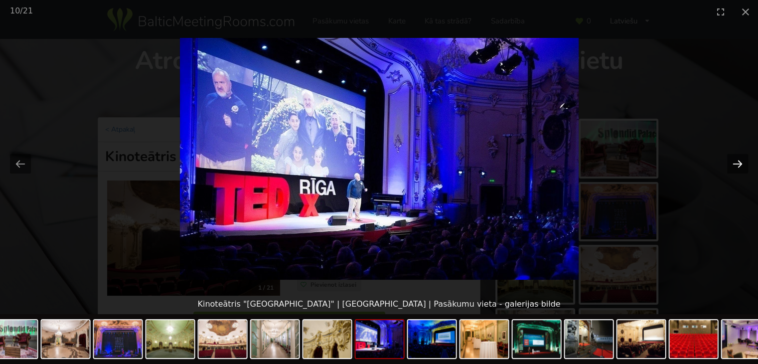
click at [730, 165] on button "Next slide" at bounding box center [737, 163] width 21 height 19
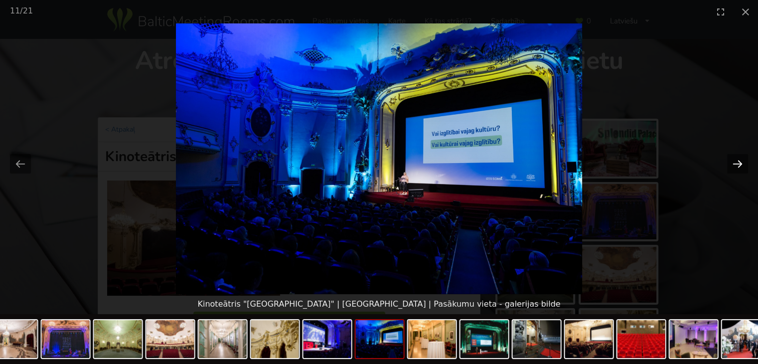
click at [730, 165] on button "Next slide" at bounding box center [737, 163] width 21 height 19
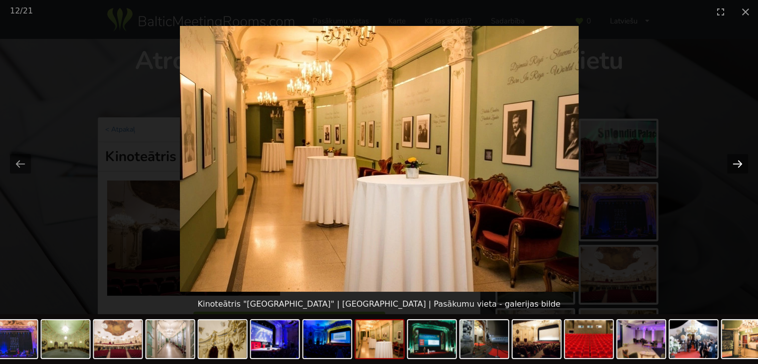
click at [730, 165] on button "Next slide" at bounding box center [737, 163] width 21 height 19
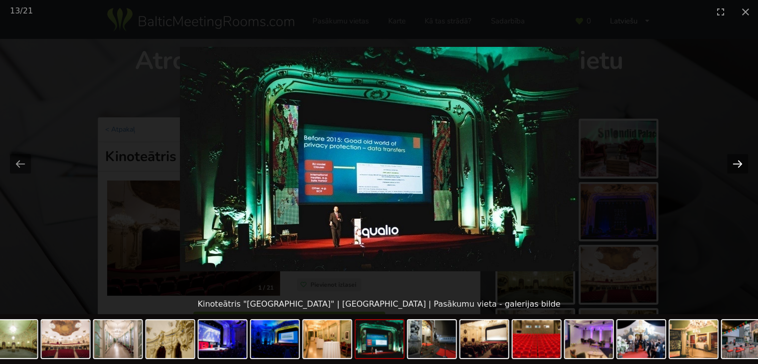
click at [730, 165] on button "Next slide" at bounding box center [737, 163] width 21 height 19
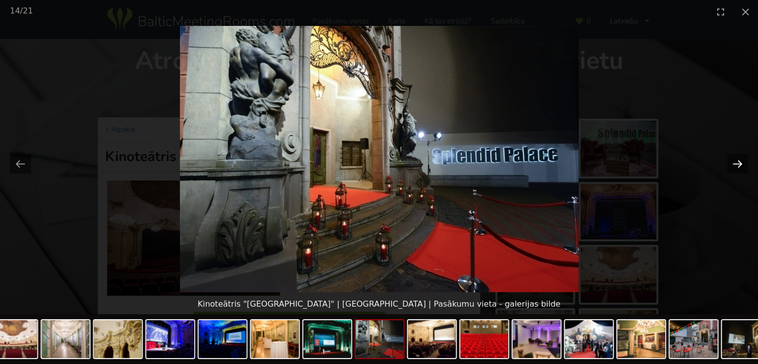
click at [730, 165] on button "Next slide" at bounding box center [737, 163] width 21 height 19
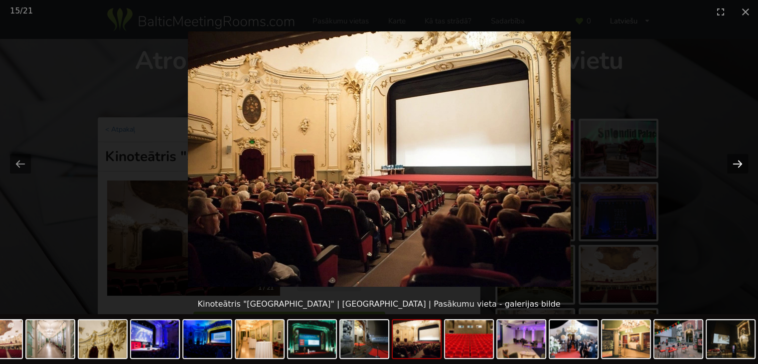
click at [730, 165] on button "Next slide" at bounding box center [737, 163] width 21 height 19
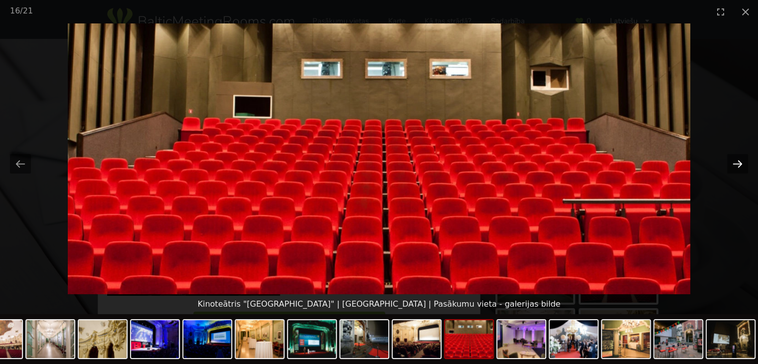
click at [730, 165] on button "Next slide" at bounding box center [737, 163] width 21 height 19
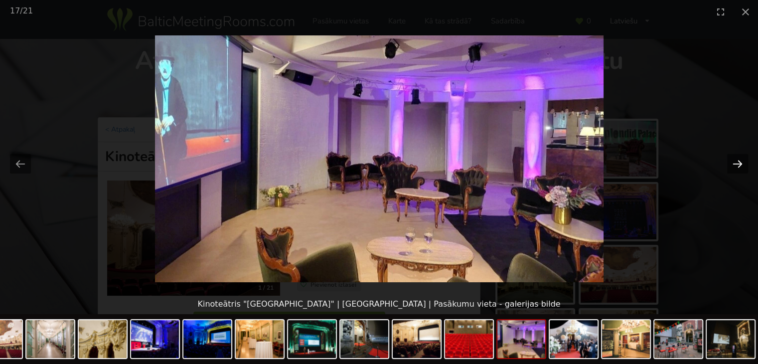
click at [730, 165] on button "Next slide" at bounding box center [737, 163] width 21 height 19
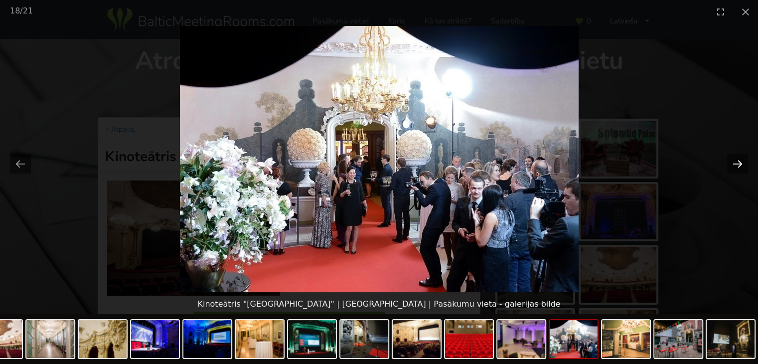
click at [730, 165] on button "Next slide" at bounding box center [737, 163] width 21 height 19
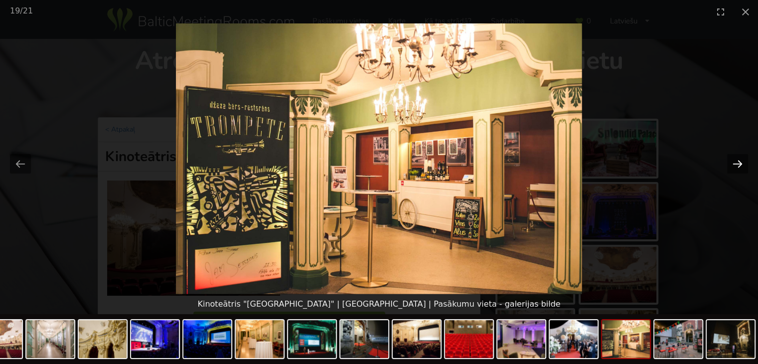
click at [730, 165] on button "Next slide" at bounding box center [737, 163] width 21 height 19
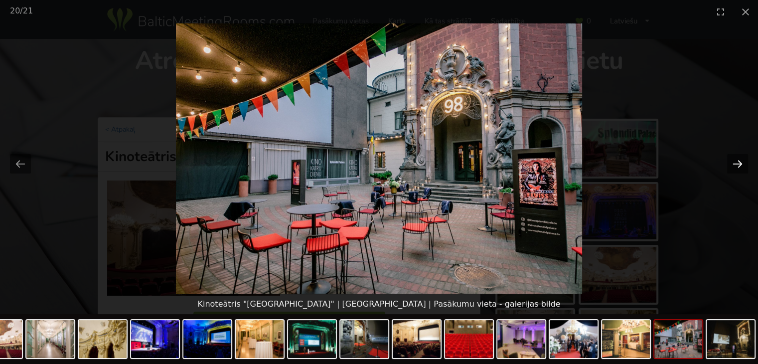
click at [730, 165] on button "Next slide" at bounding box center [737, 163] width 21 height 19
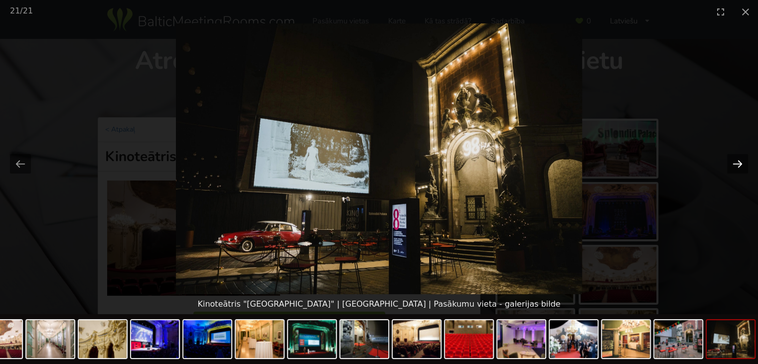
click at [740, 169] on button "Next slide" at bounding box center [737, 163] width 21 height 19
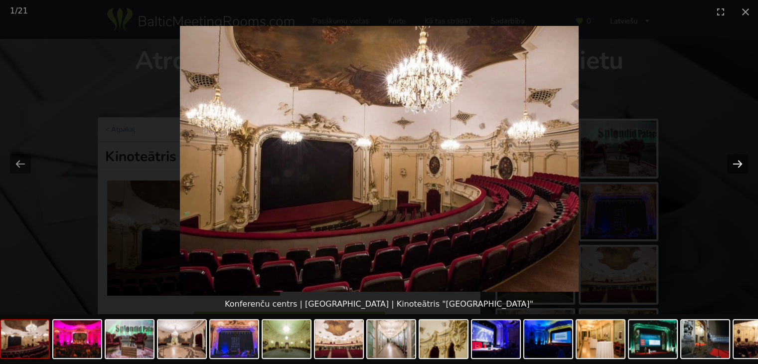
click at [740, 169] on button "Next slide" at bounding box center [737, 163] width 21 height 19
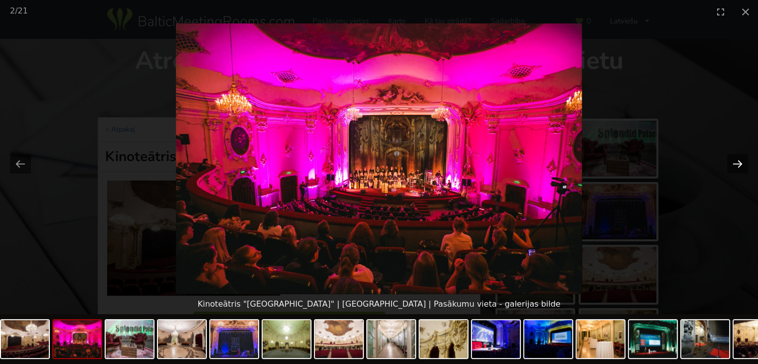
click at [739, 160] on button "Next slide" at bounding box center [737, 163] width 21 height 19
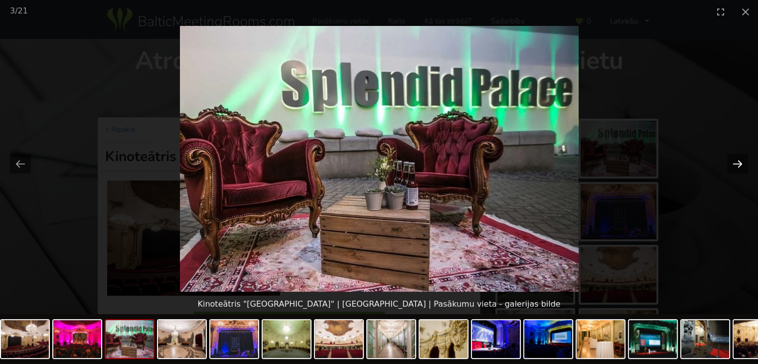
click at [739, 160] on button "Next slide" at bounding box center [737, 163] width 21 height 19
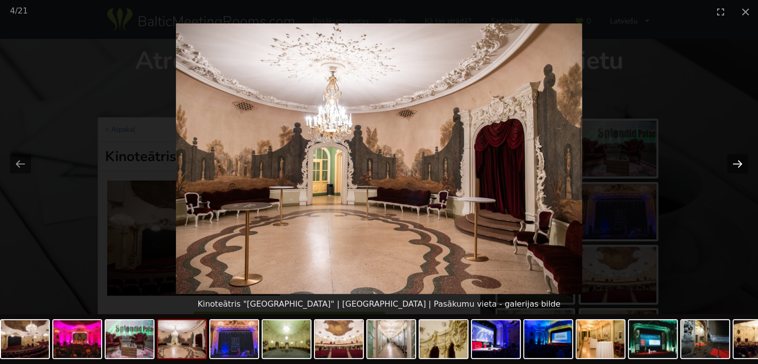
click at [739, 160] on button "Next slide" at bounding box center [737, 163] width 21 height 19
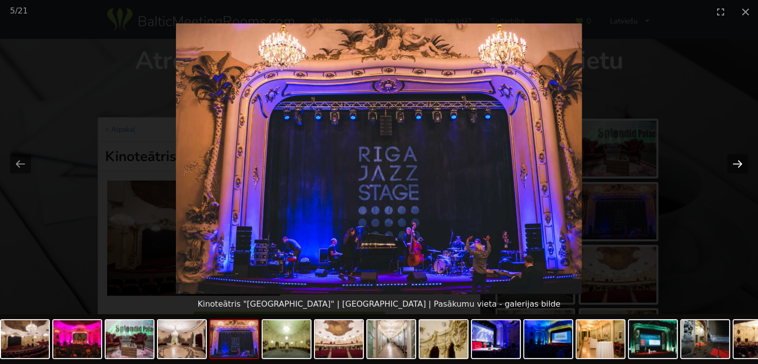
click at [739, 160] on button "Next slide" at bounding box center [737, 163] width 21 height 19
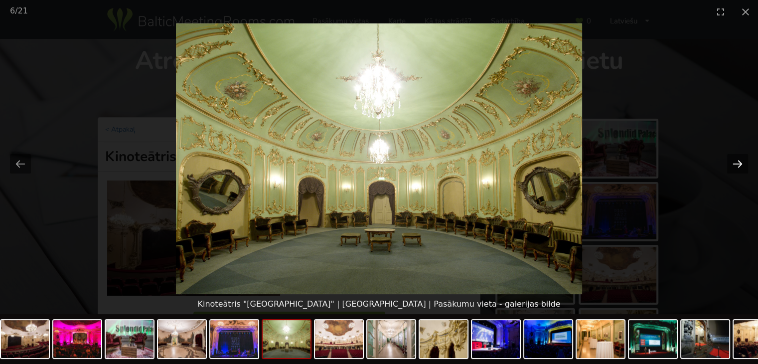
click at [739, 160] on button "Next slide" at bounding box center [737, 163] width 21 height 19
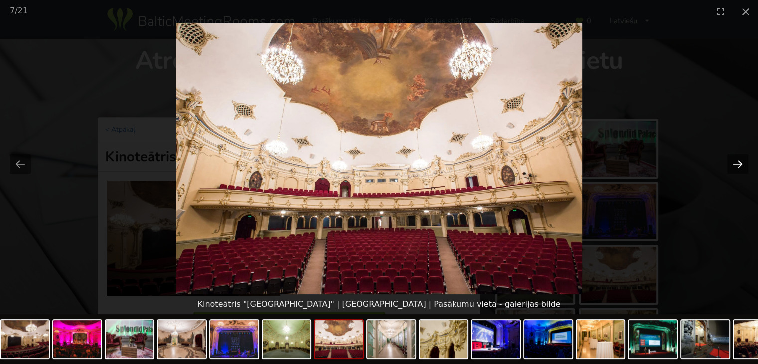
click at [739, 160] on button "Next slide" at bounding box center [737, 163] width 21 height 19
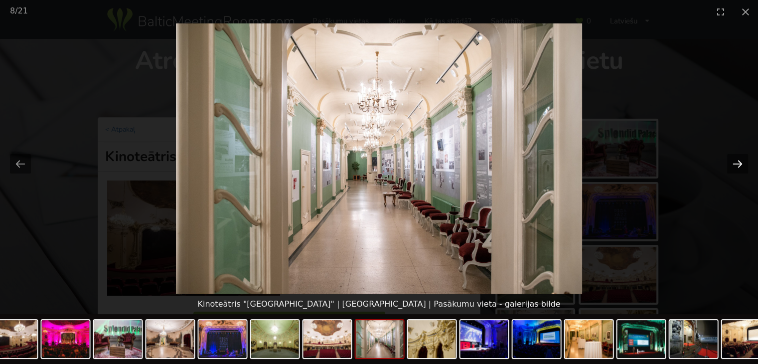
click at [739, 160] on button "Next slide" at bounding box center [737, 163] width 21 height 19
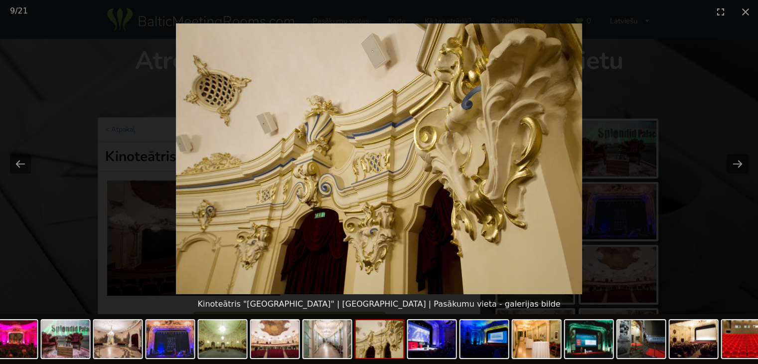
click at [145, 107] on picture at bounding box center [379, 158] width 758 height 271
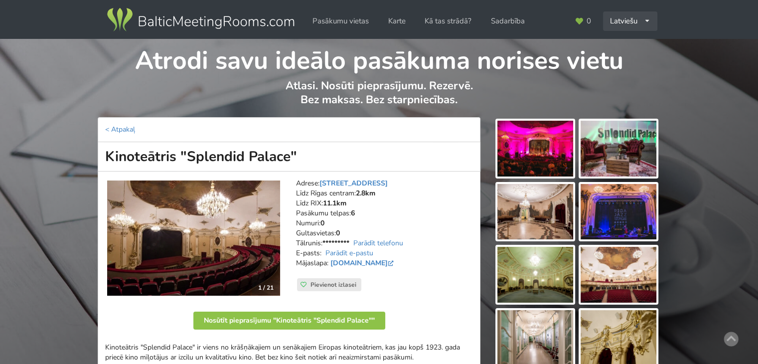
click at [638, 20] on div "Latviešu English Русский" at bounding box center [630, 20] width 54 height 19
click at [632, 45] on link "English" at bounding box center [630, 43] width 53 height 19
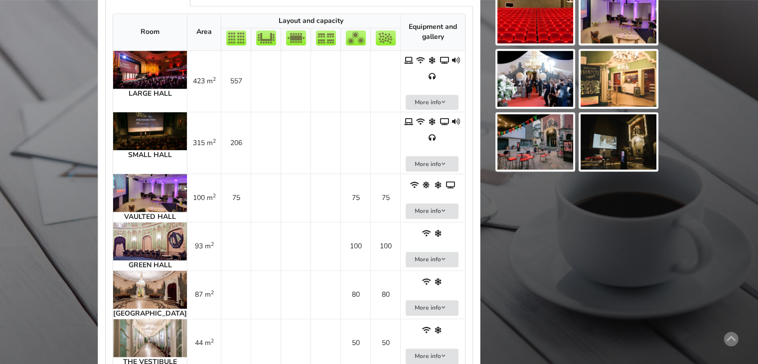
scroll to position [575, 0]
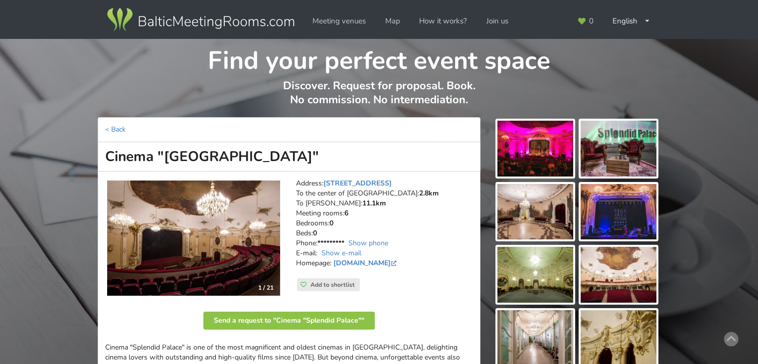
click at [227, 22] on img at bounding box center [200, 20] width 191 height 28
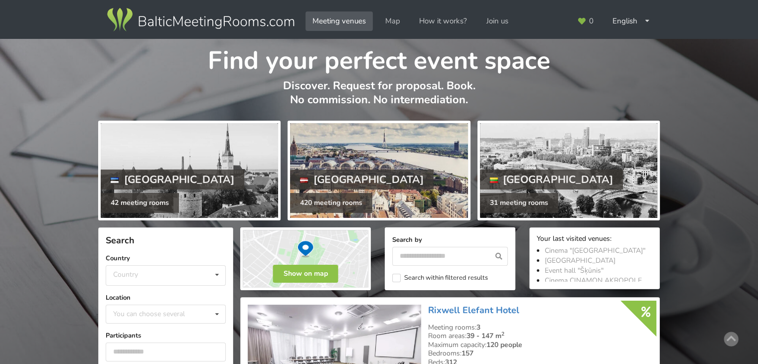
click at [416, 138] on div at bounding box center [378, 170] width 177 height 95
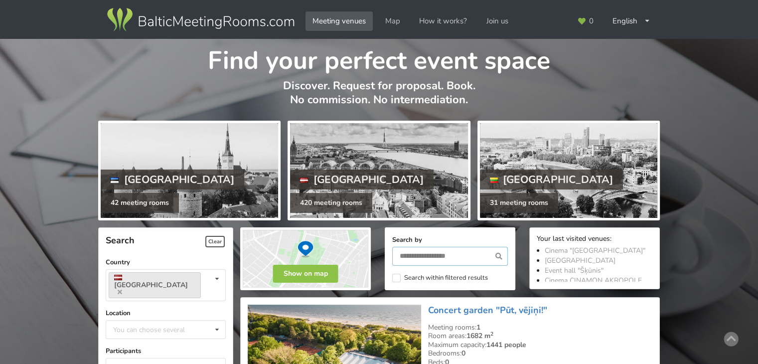
click at [429, 256] on input "text" at bounding box center [450, 256] width 116 height 19
type input "**********"
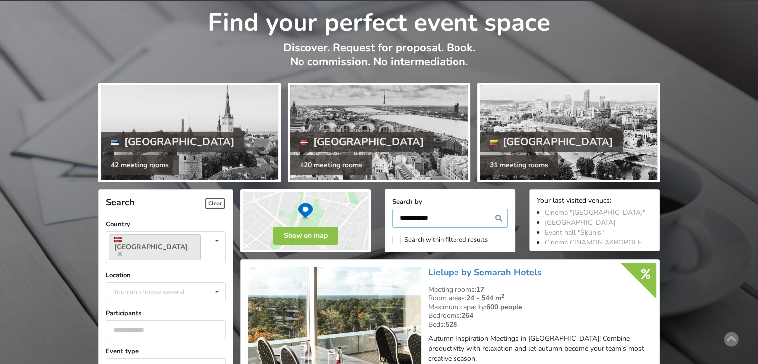
scroll to position [28, 0]
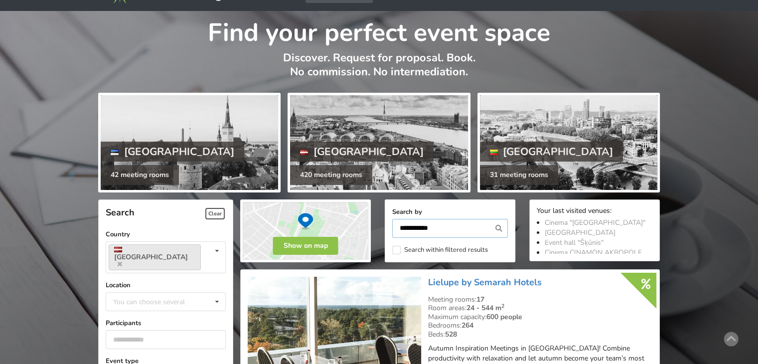
drag, startPoint x: 442, startPoint y: 223, endPoint x: 309, endPoint y: 218, distance: 133.1
click at [309, 218] on div "**********" at bounding box center [449, 230] width 433 height 77
type input "******"
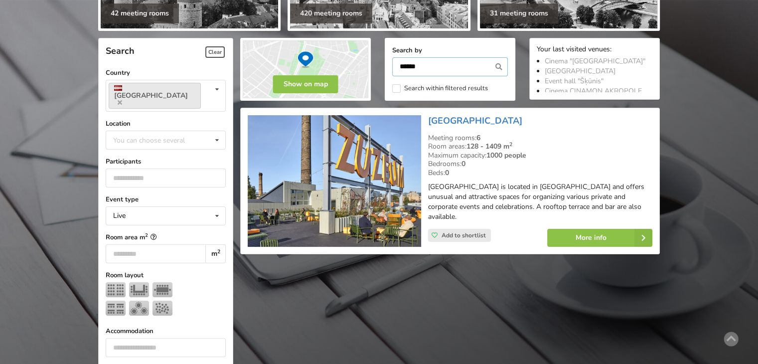
scroll to position [223, 0]
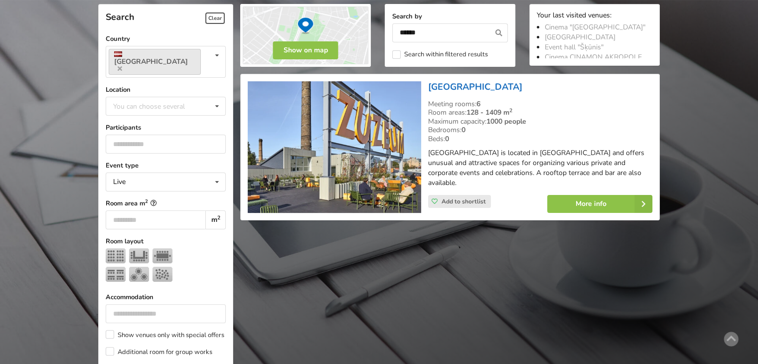
click at [450, 86] on link "[GEOGRAPHIC_DATA]" at bounding box center [475, 87] width 94 height 12
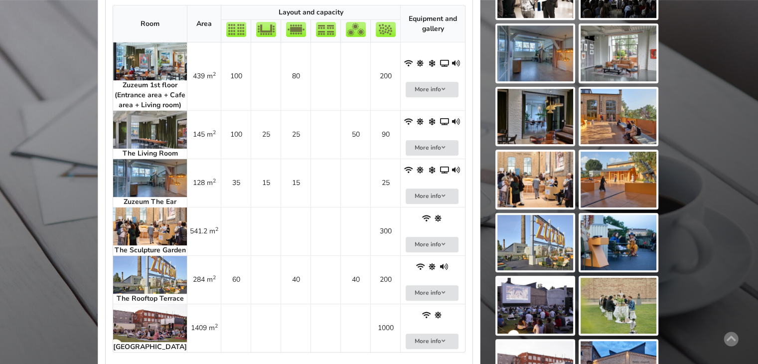
scroll to position [600, 0]
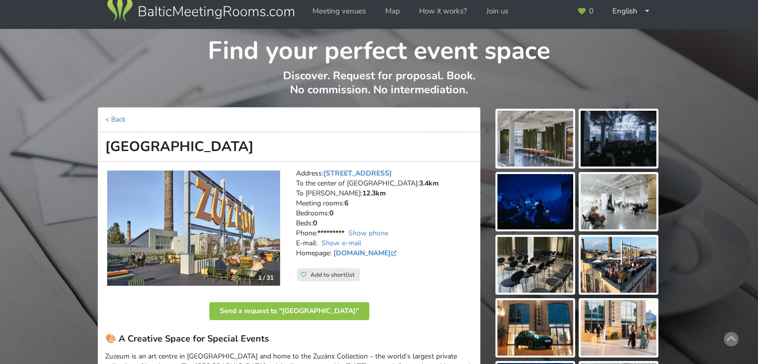
scroll to position [0, 0]
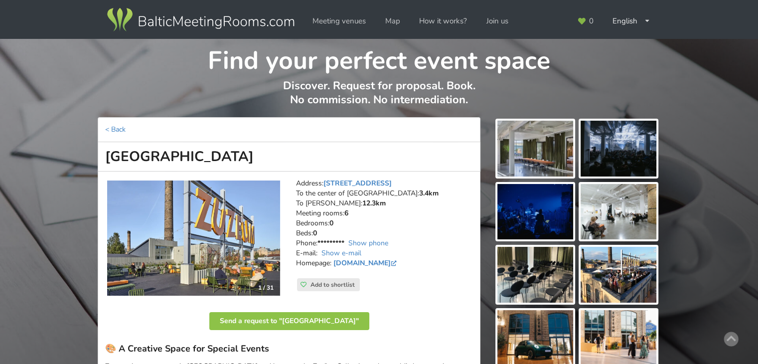
click at [536, 142] on img at bounding box center [535, 149] width 76 height 56
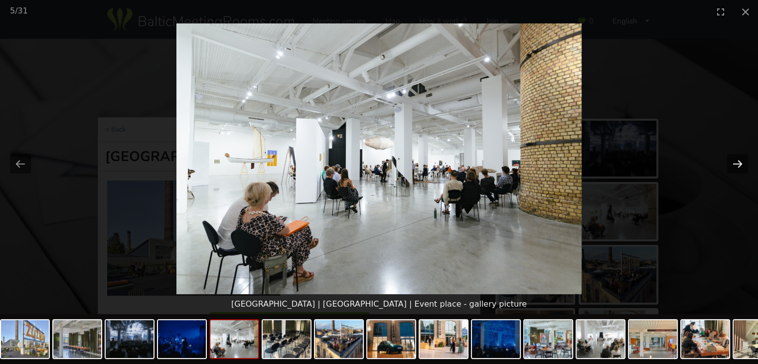
click at [731, 164] on button "Next slide" at bounding box center [737, 163] width 21 height 19
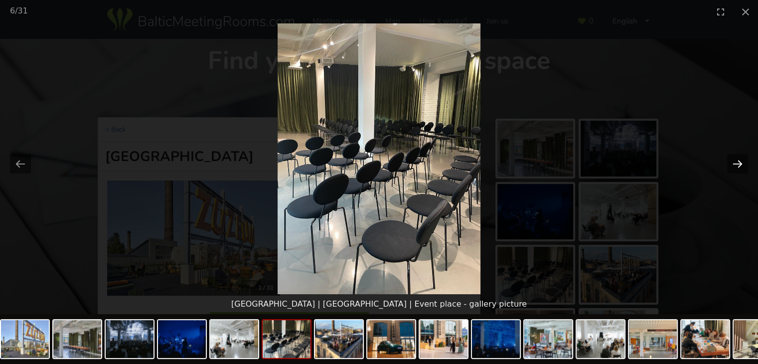
click at [731, 164] on button "Next slide" at bounding box center [737, 163] width 21 height 19
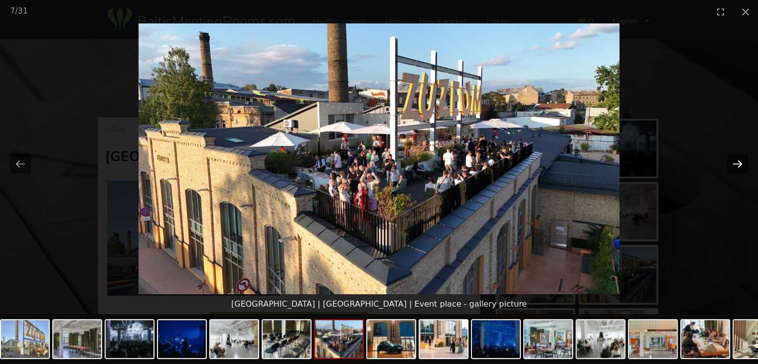
click at [731, 164] on button "Next slide" at bounding box center [737, 163] width 21 height 19
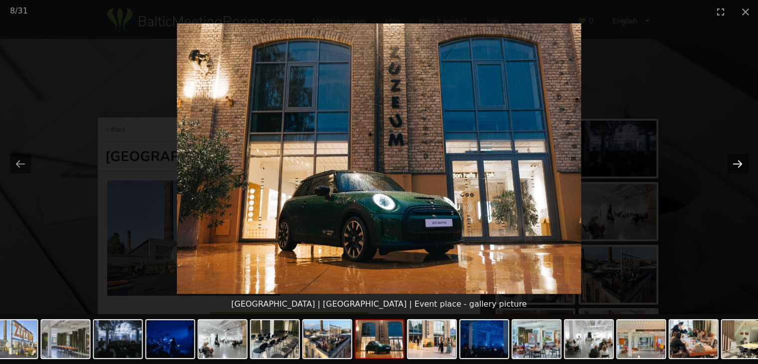
click at [731, 164] on button "Next slide" at bounding box center [737, 163] width 21 height 19
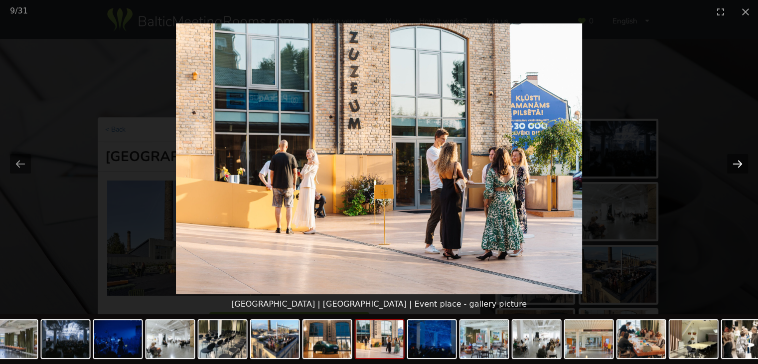
click at [731, 164] on button "Next slide" at bounding box center [737, 163] width 21 height 19
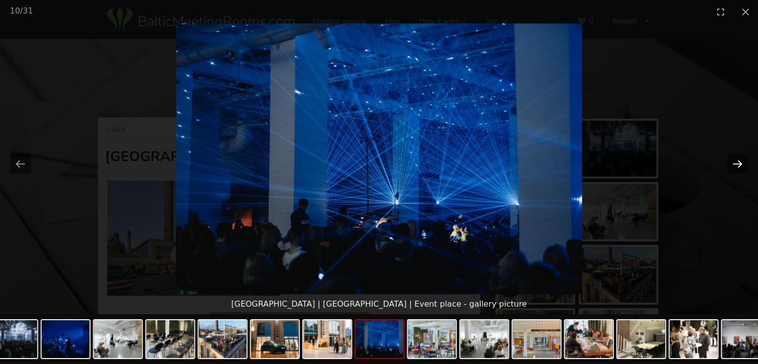
click at [731, 164] on button "Next slide" at bounding box center [737, 163] width 21 height 19
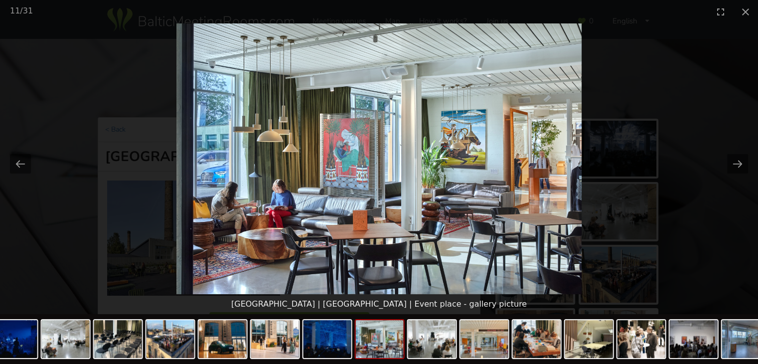
click at [707, 176] on picture at bounding box center [379, 158] width 758 height 271
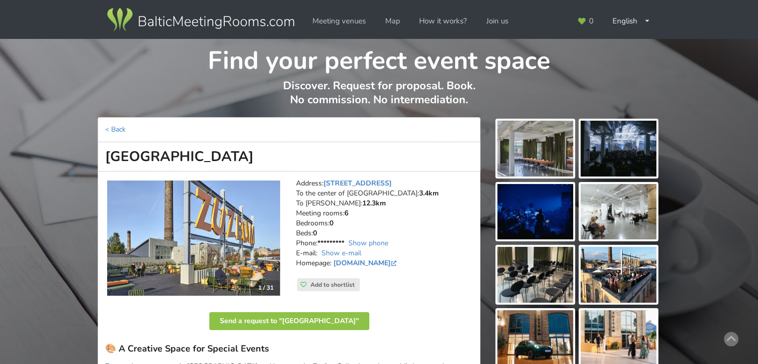
scroll to position [89, 0]
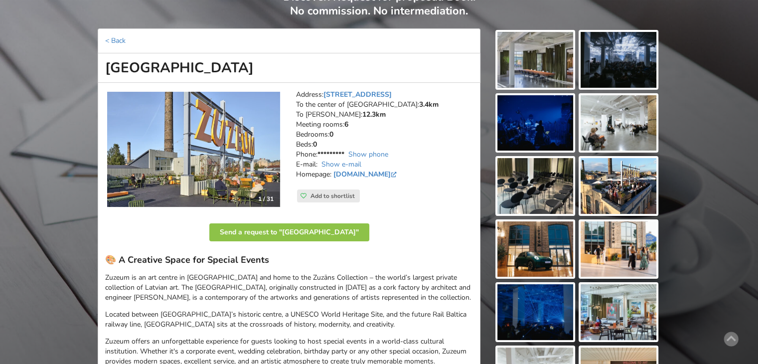
click at [593, 81] on img at bounding box center [618, 60] width 76 height 56
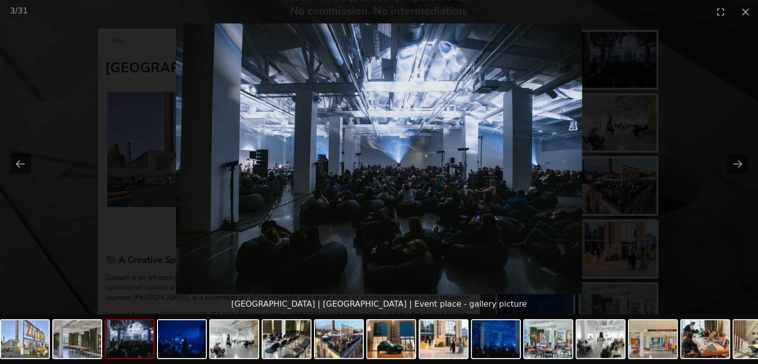
scroll to position [0, 0]
click at [737, 157] on button "Next slide" at bounding box center [737, 163] width 21 height 19
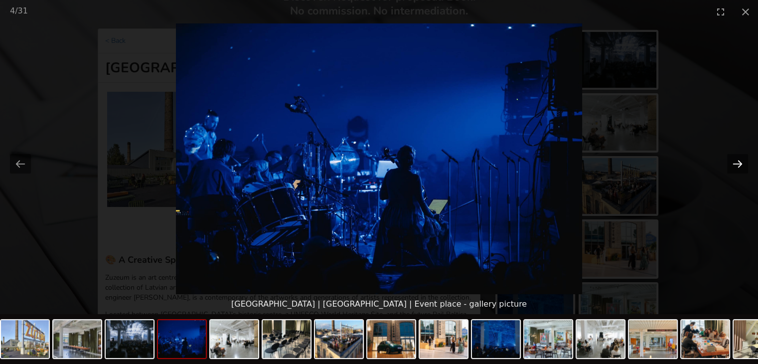
click at [737, 157] on button "Next slide" at bounding box center [737, 163] width 21 height 19
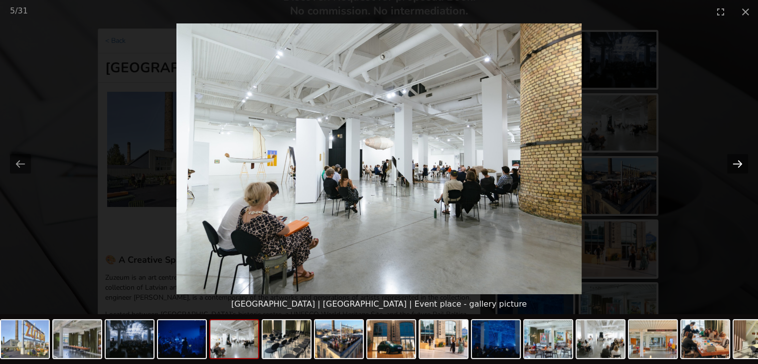
click at [737, 157] on button "Next slide" at bounding box center [737, 163] width 21 height 19
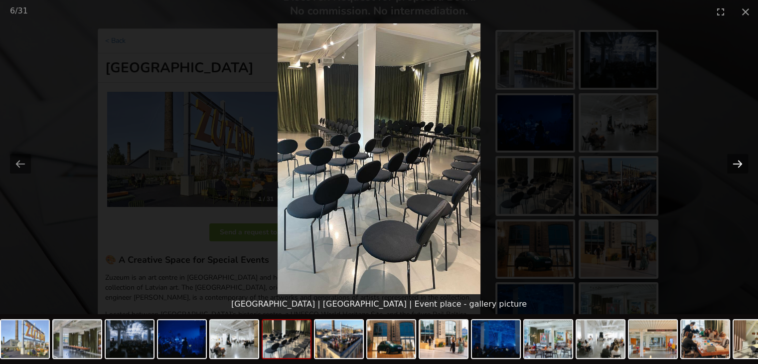
click at [737, 157] on button "Next slide" at bounding box center [737, 163] width 21 height 19
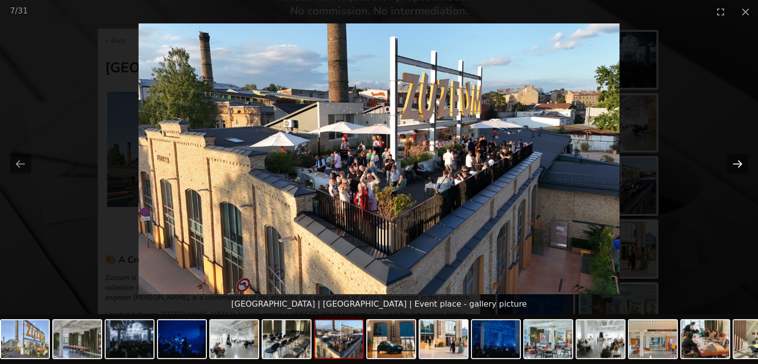
click at [737, 157] on button "Next slide" at bounding box center [737, 163] width 21 height 19
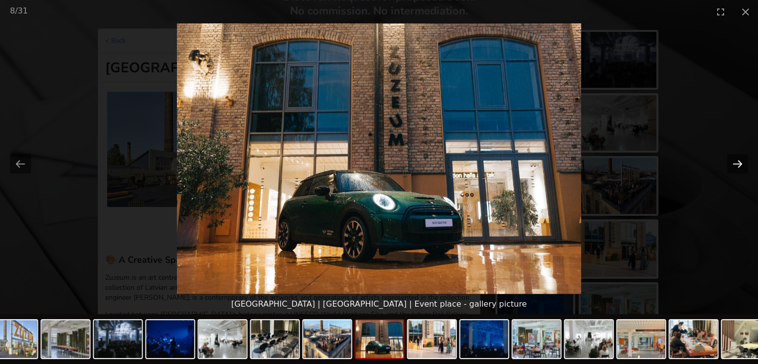
click at [737, 157] on button "Next slide" at bounding box center [737, 163] width 21 height 19
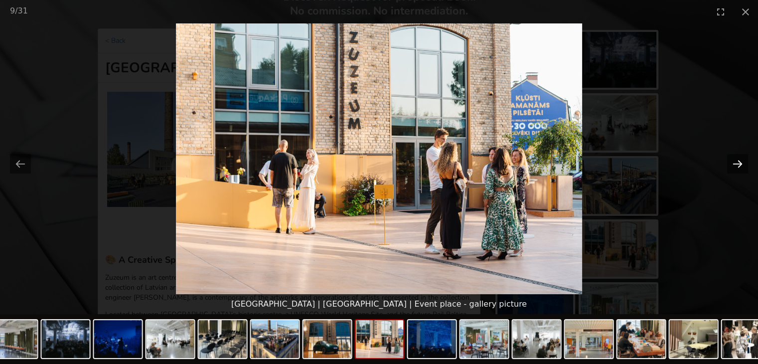
click at [737, 157] on button "Next slide" at bounding box center [737, 163] width 21 height 19
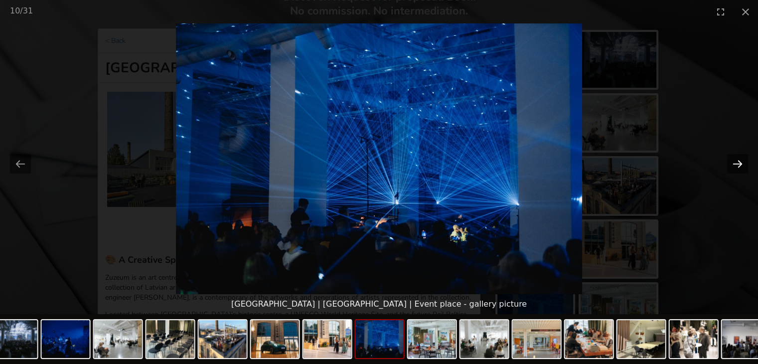
click at [737, 157] on button "Next slide" at bounding box center [737, 163] width 21 height 19
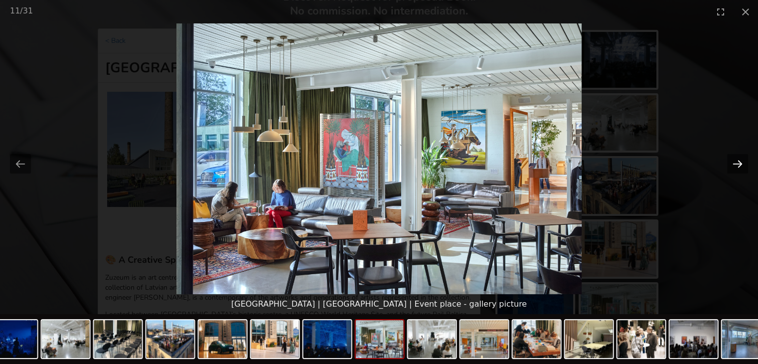
click at [737, 157] on button "Next slide" at bounding box center [737, 163] width 21 height 19
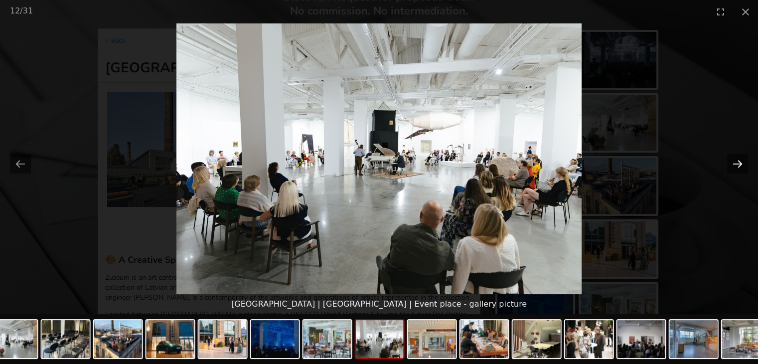
click at [737, 157] on button "Next slide" at bounding box center [737, 163] width 21 height 19
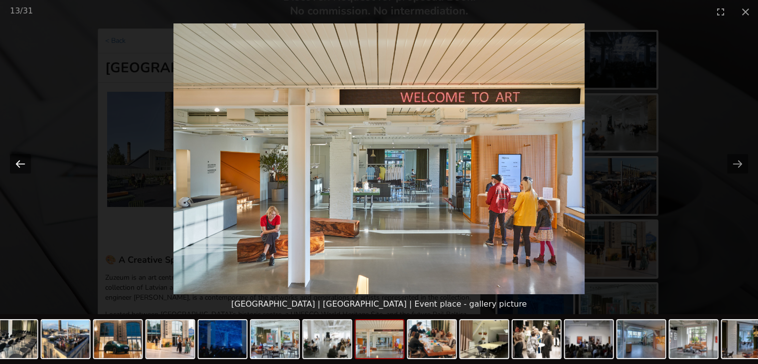
click at [15, 167] on button "Previous slide" at bounding box center [20, 163] width 21 height 19
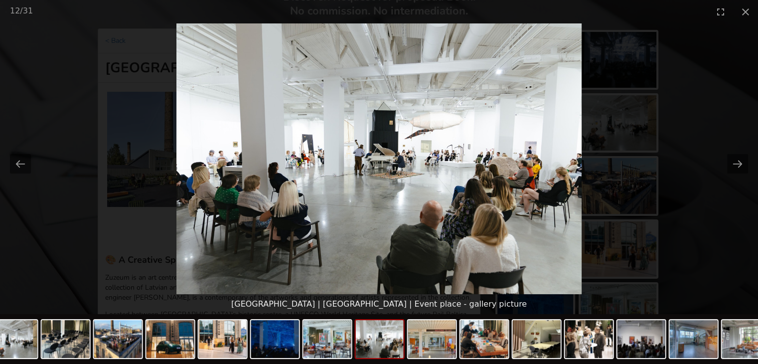
click at [644, 116] on picture at bounding box center [379, 158] width 758 height 271
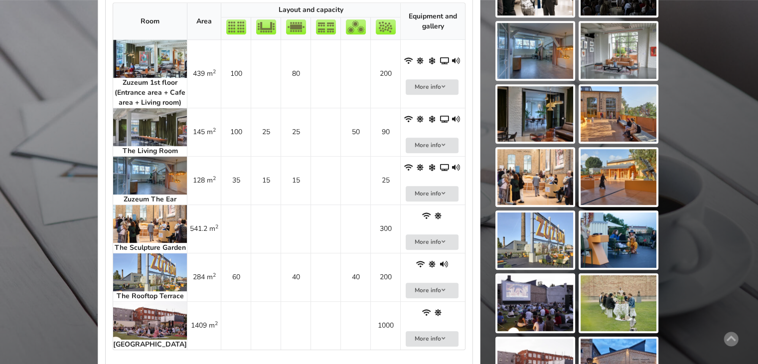
scroll to position [602, 0]
click at [543, 288] on img at bounding box center [535, 303] width 76 height 56
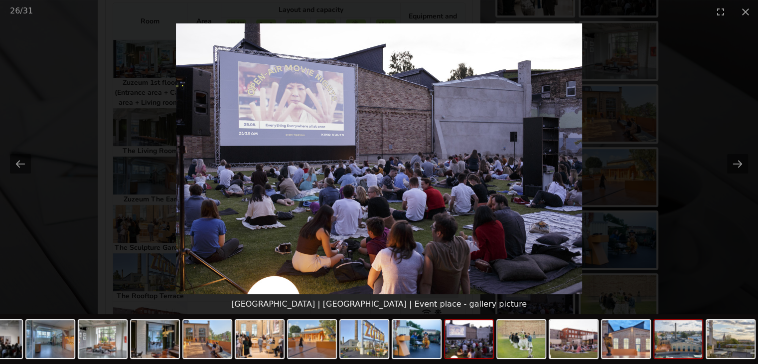
click at [679, 353] on img at bounding box center [678, 339] width 48 height 38
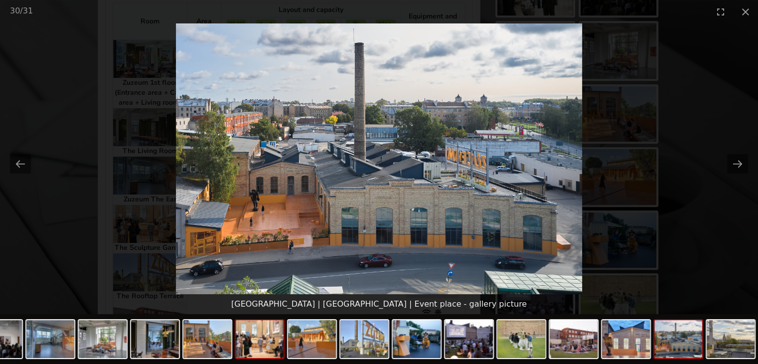
click at [254, 350] on img at bounding box center [260, 339] width 48 height 38
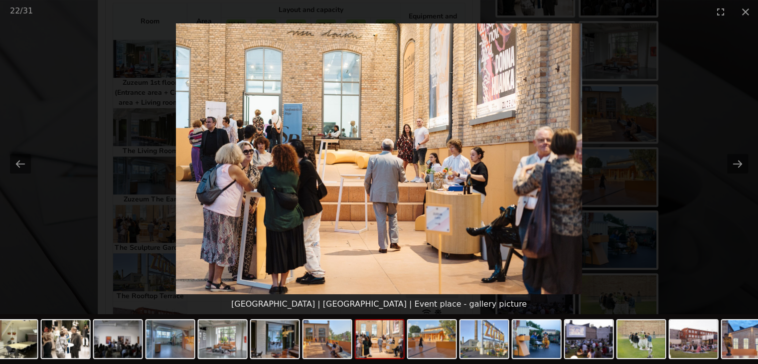
scroll to position [0, 0]
click at [731, 166] on button "Next slide" at bounding box center [737, 163] width 21 height 19
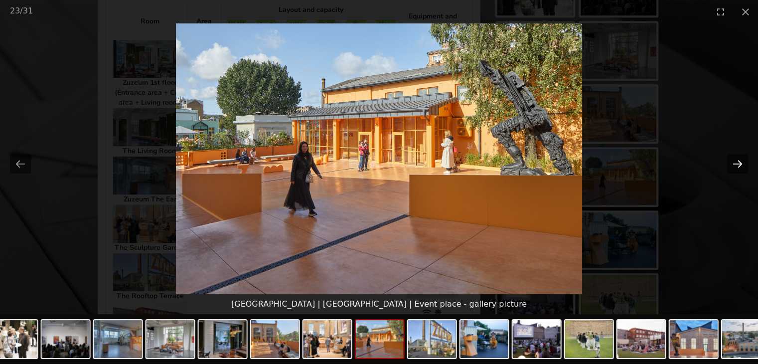
click at [731, 166] on button "Next slide" at bounding box center [737, 163] width 21 height 19
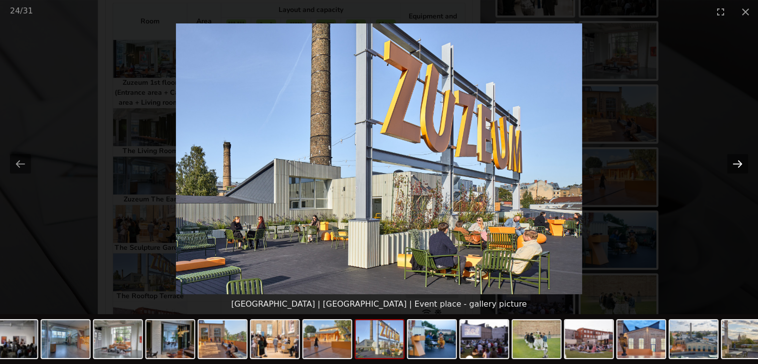
click at [731, 166] on button "Next slide" at bounding box center [737, 163] width 21 height 19
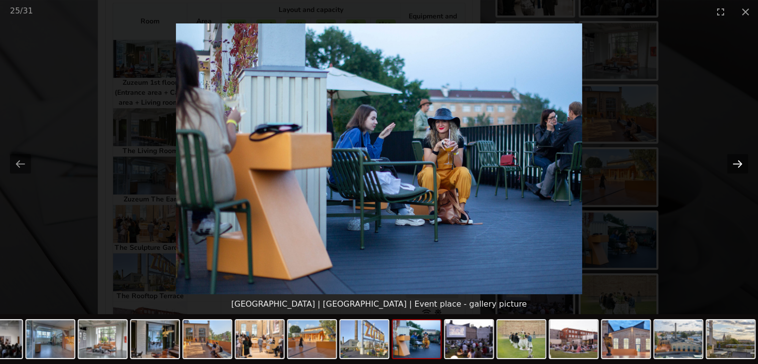
click at [731, 166] on button "Next slide" at bounding box center [737, 163] width 21 height 19
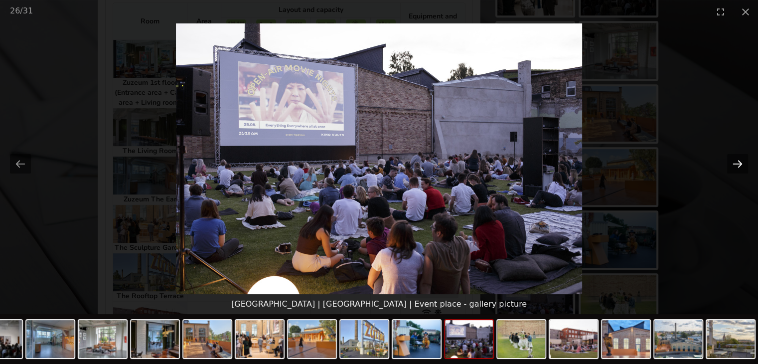
click at [731, 166] on button "Next slide" at bounding box center [737, 163] width 21 height 19
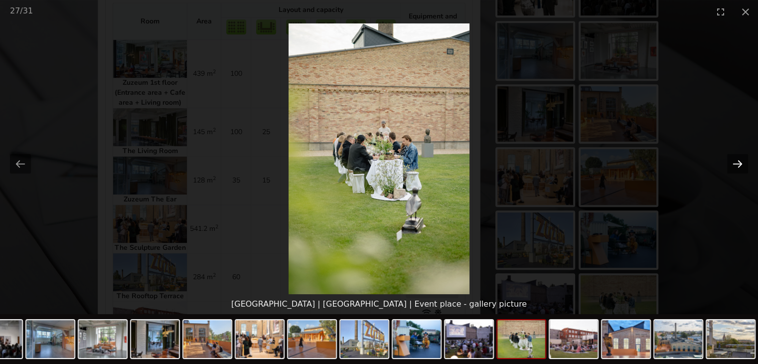
click at [731, 166] on button "Next slide" at bounding box center [737, 163] width 21 height 19
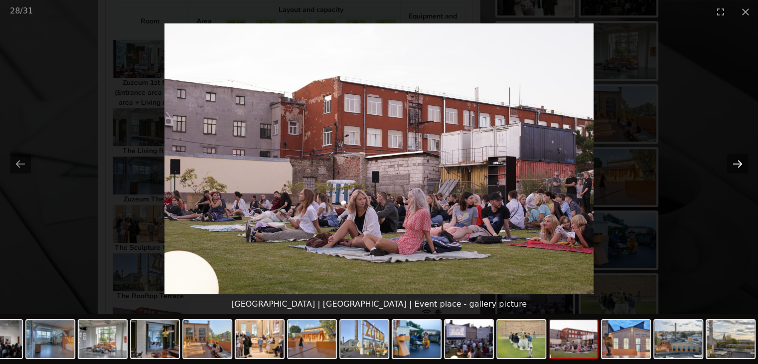
click at [731, 166] on button "Next slide" at bounding box center [737, 163] width 21 height 19
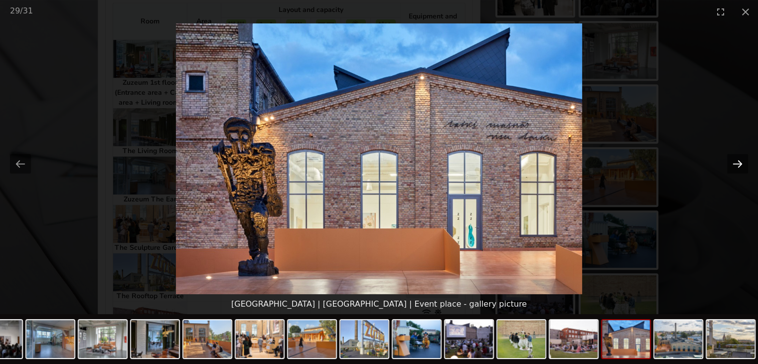
click at [731, 166] on button "Next slide" at bounding box center [737, 163] width 21 height 19
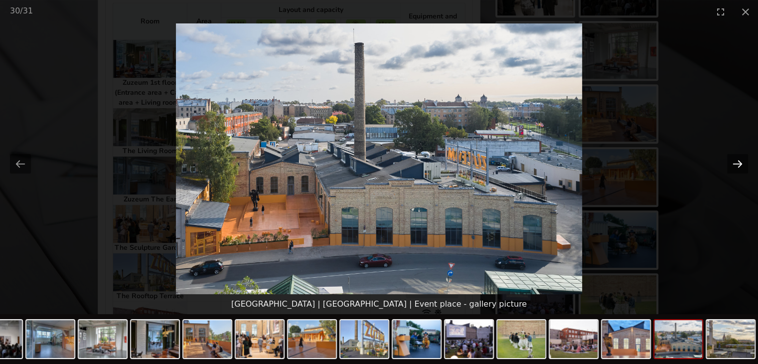
click at [731, 166] on button "Next slide" at bounding box center [737, 163] width 21 height 19
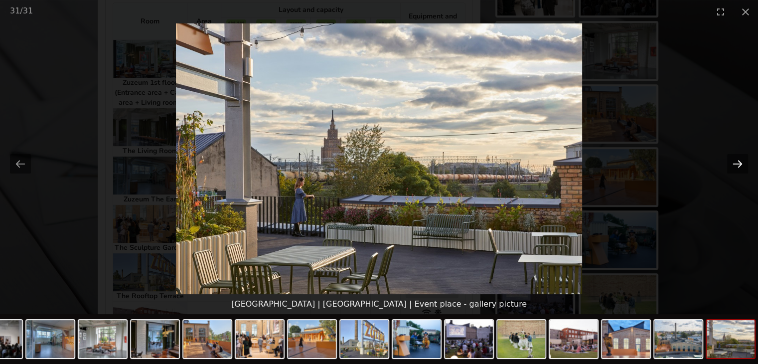
click at [731, 166] on button "Next slide" at bounding box center [737, 163] width 21 height 19
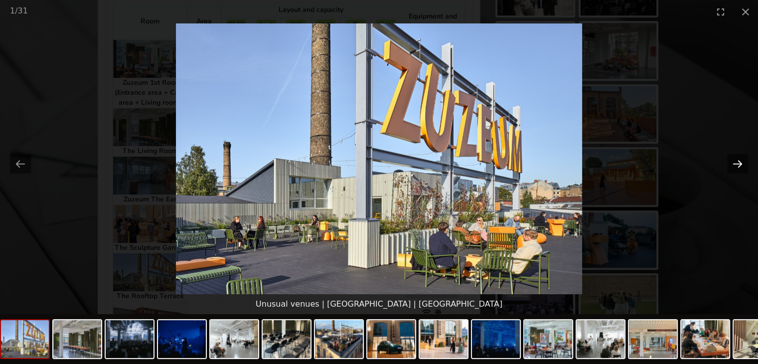
click at [731, 166] on button "Next slide" at bounding box center [737, 163] width 21 height 19
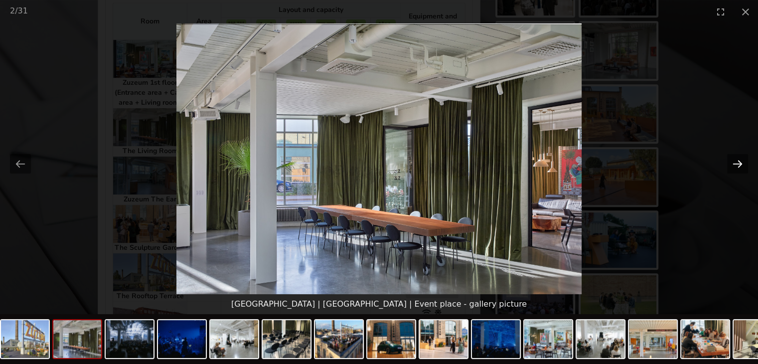
click at [731, 166] on button "Next slide" at bounding box center [737, 163] width 21 height 19
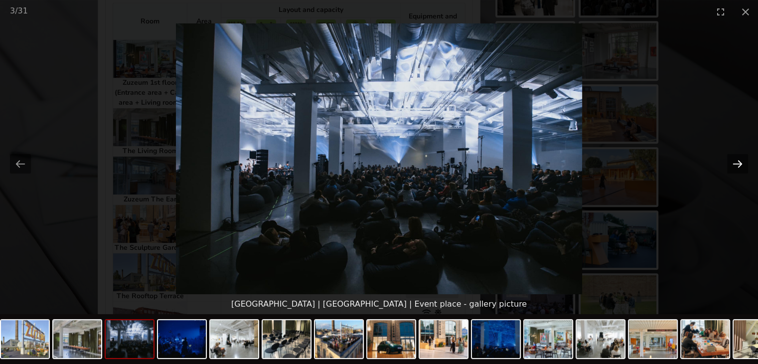
click at [731, 166] on button "Next slide" at bounding box center [737, 163] width 21 height 19
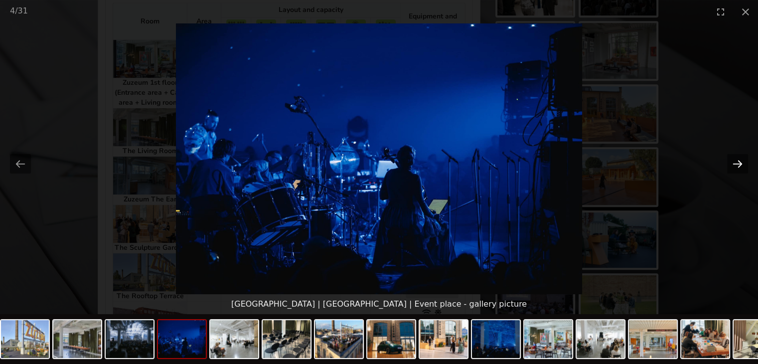
click at [731, 166] on button "Next slide" at bounding box center [737, 163] width 21 height 19
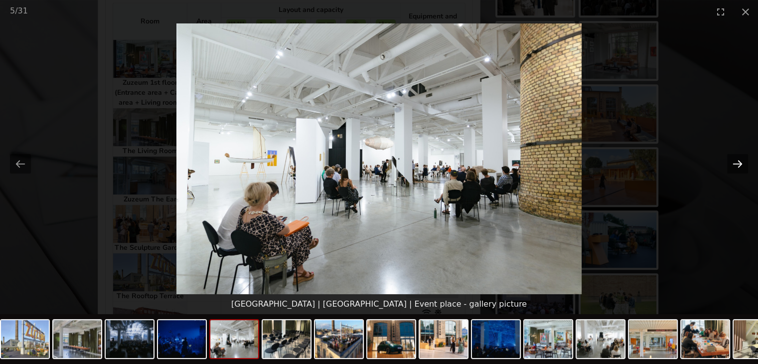
click at [731, 166] on button "Next slide" at bounding box center [737, 163] width 21 height 19
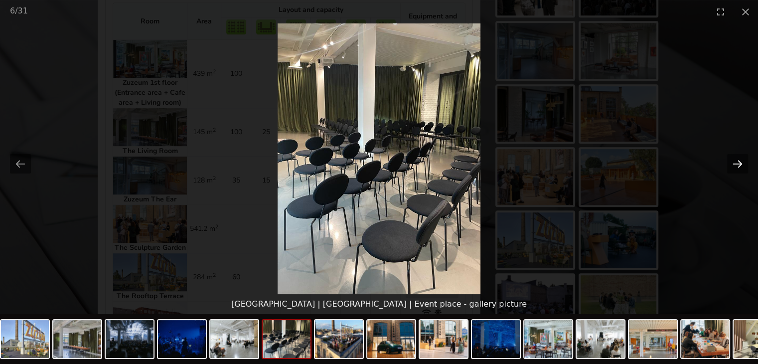
click at [731, 166] on button "Next slide" at bounding box center [737, 163] width 21 height 19
